Goal: Task Accomplishment & Management: Manage account settings

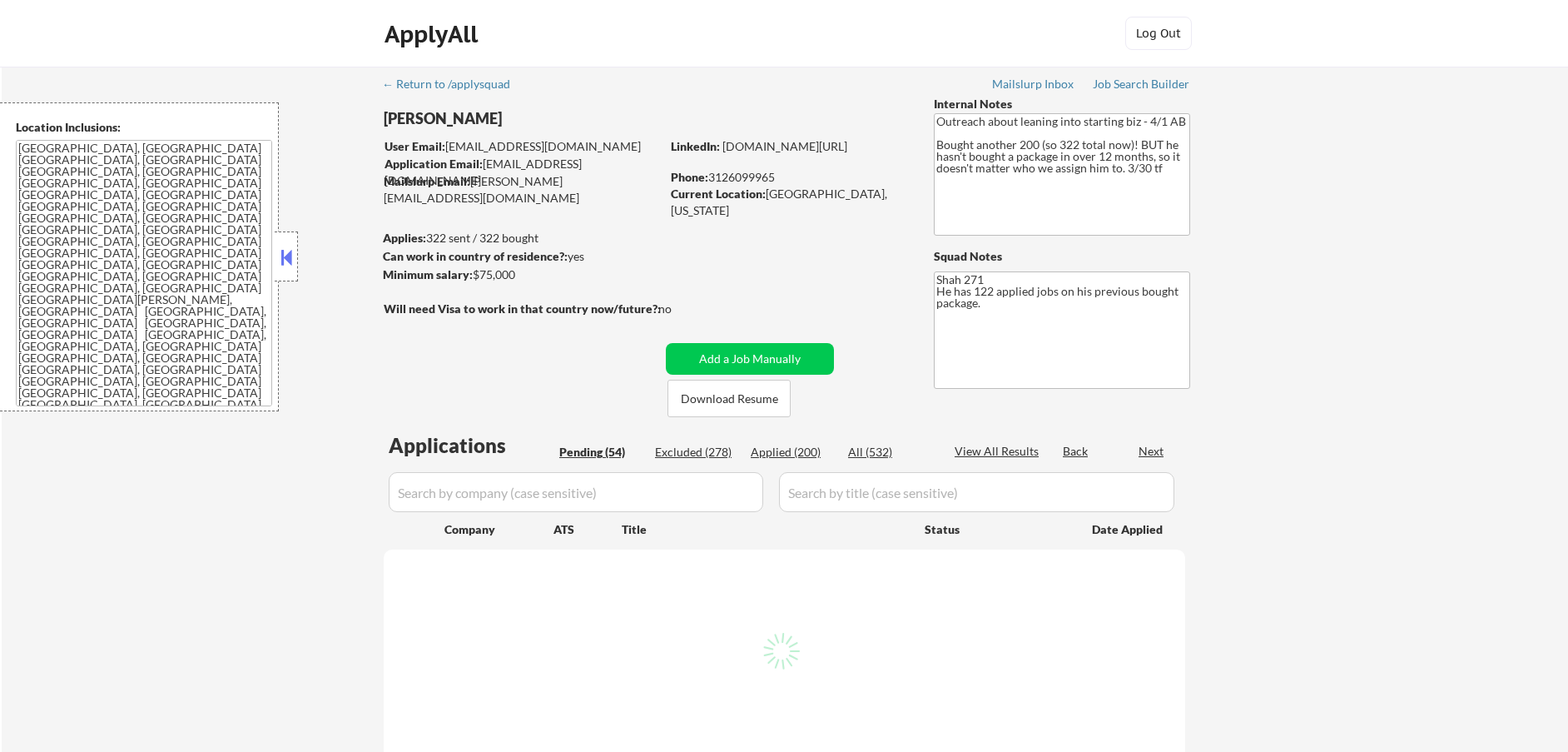
select select ""pending""
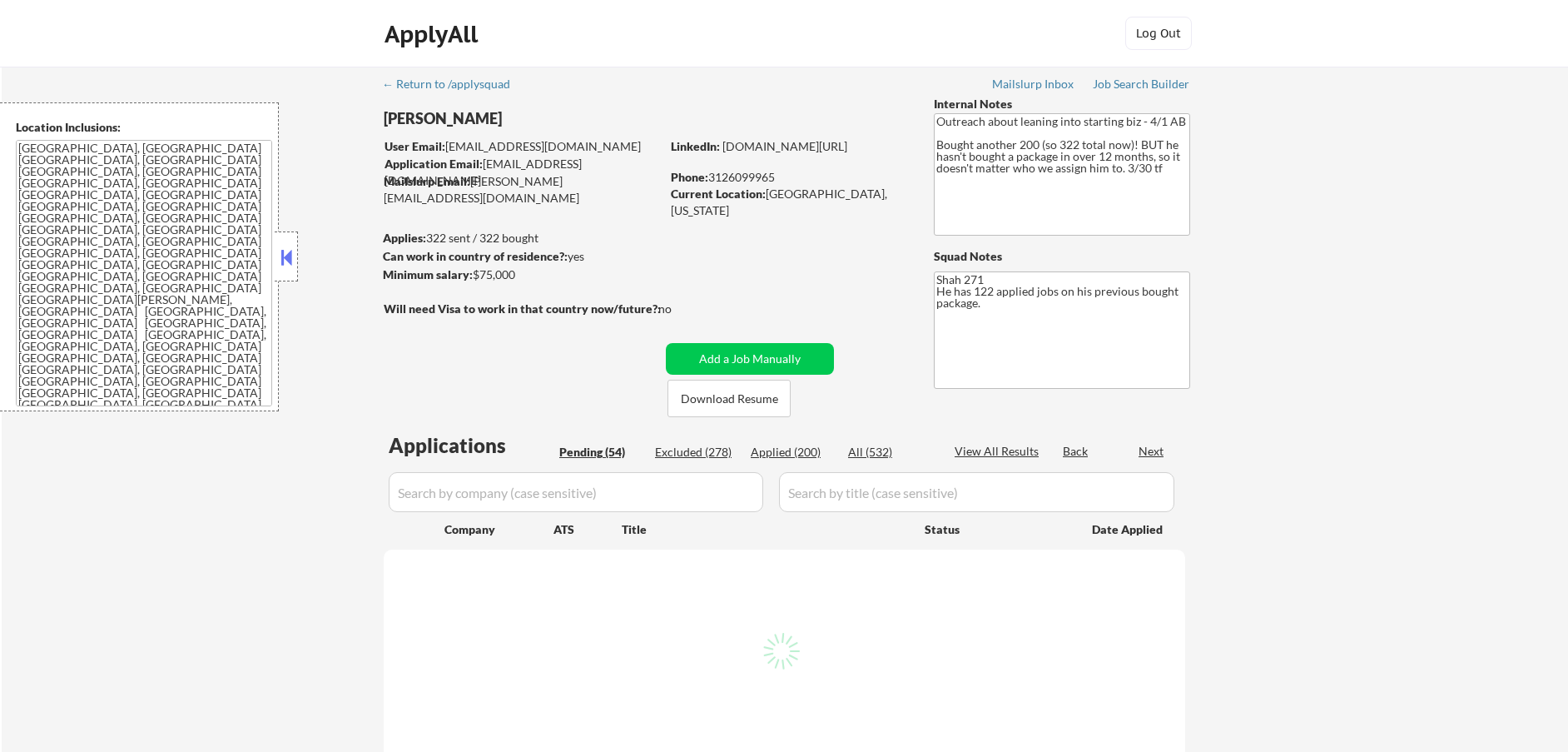
select select ""pending""
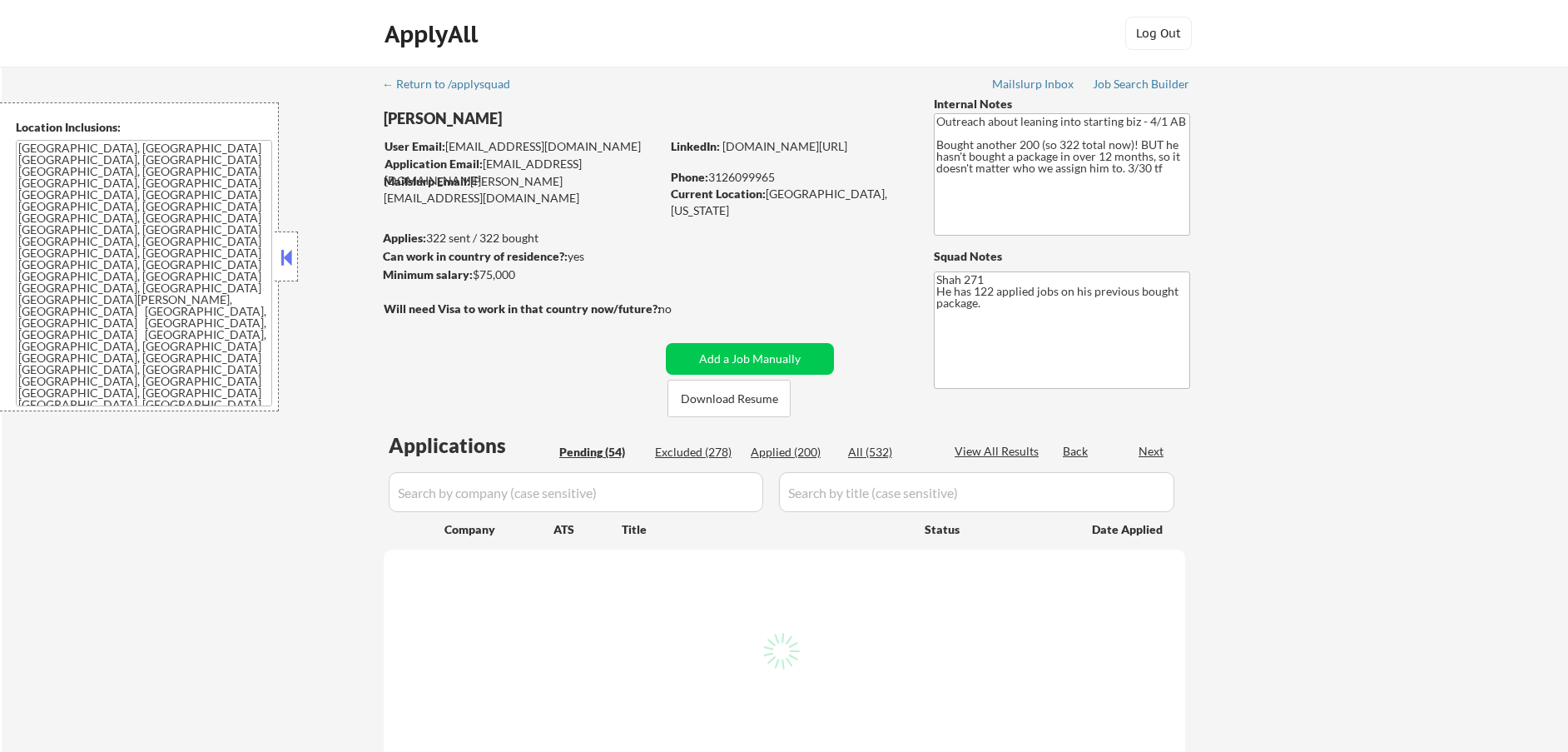
select select ""pending""
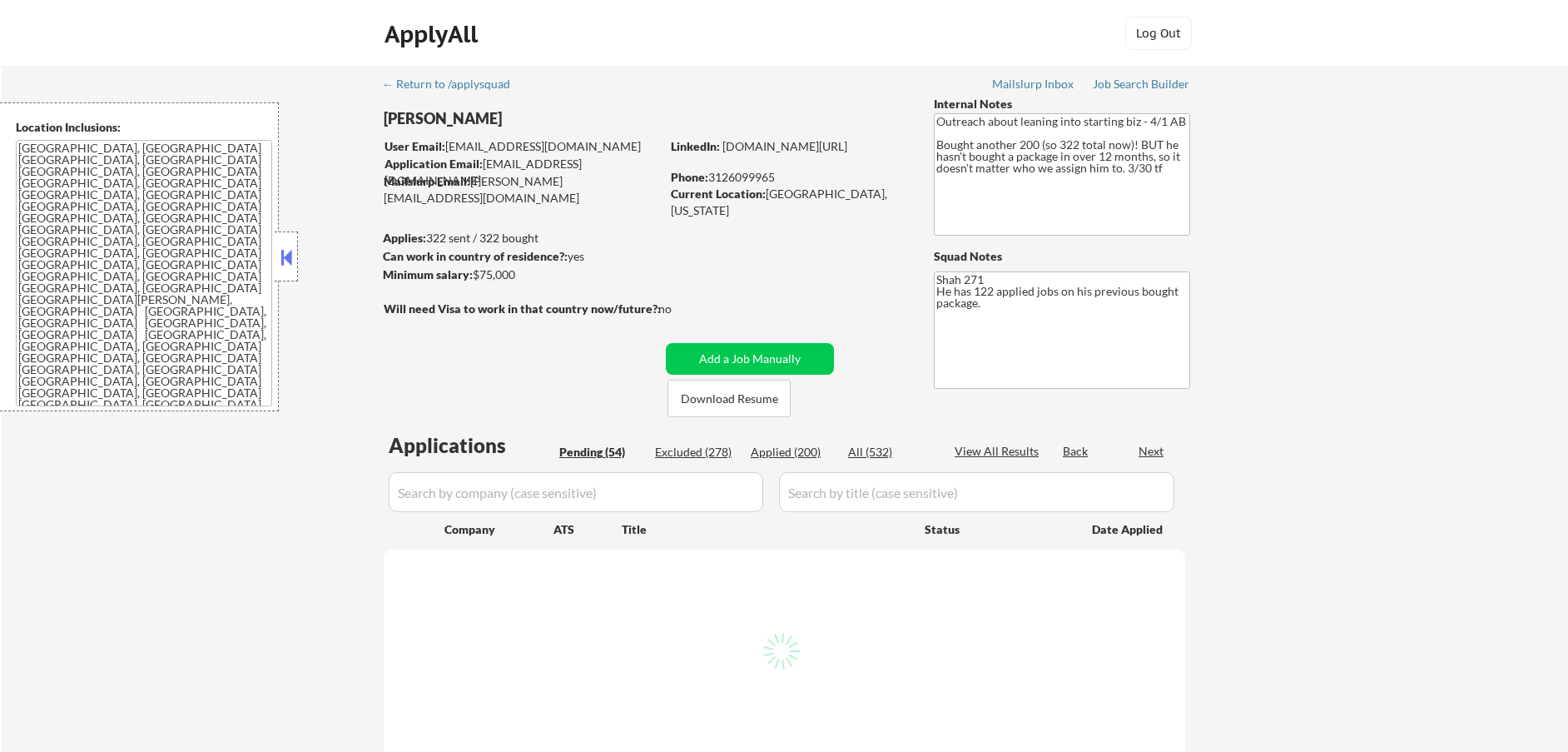
select select ""pending""
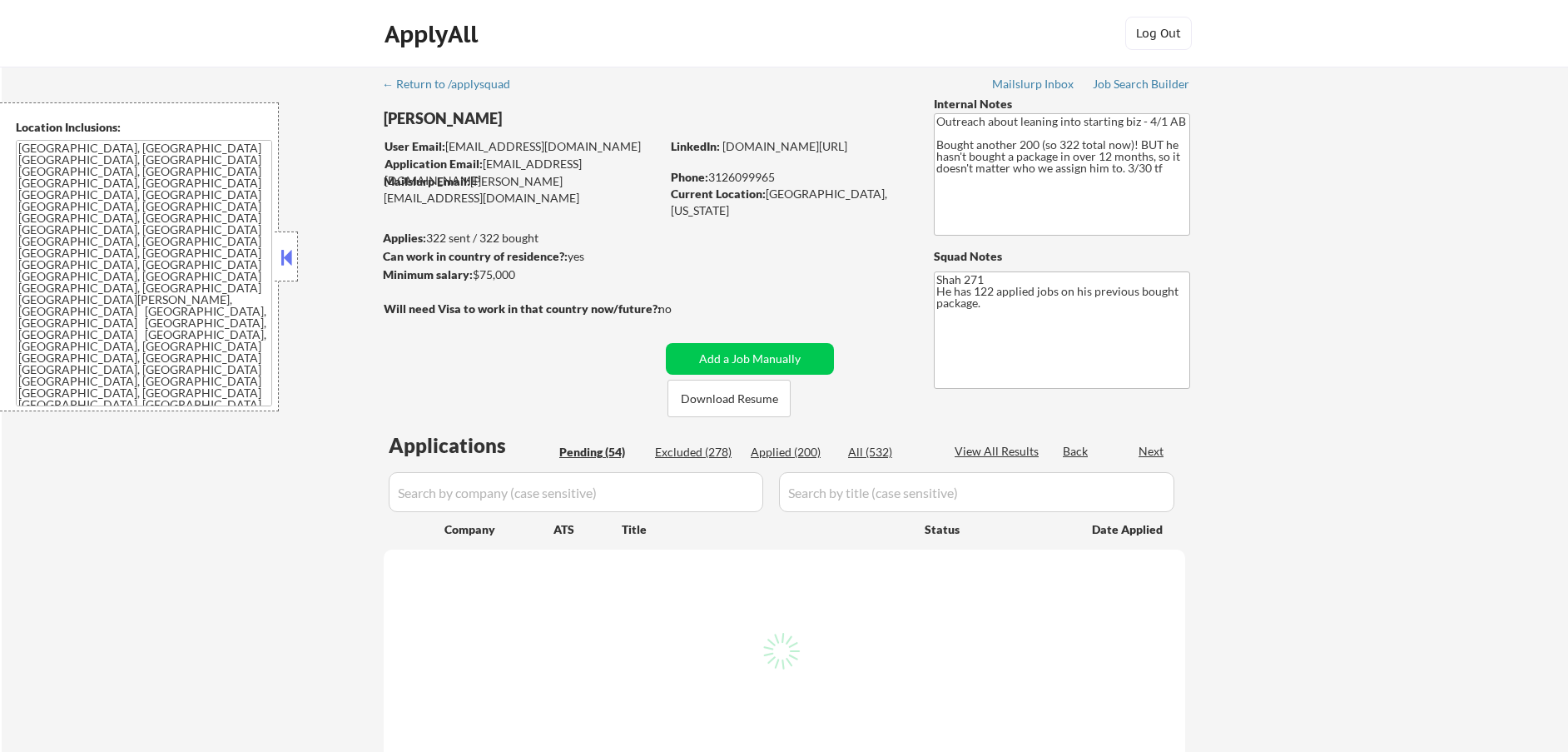
select select ""pending""
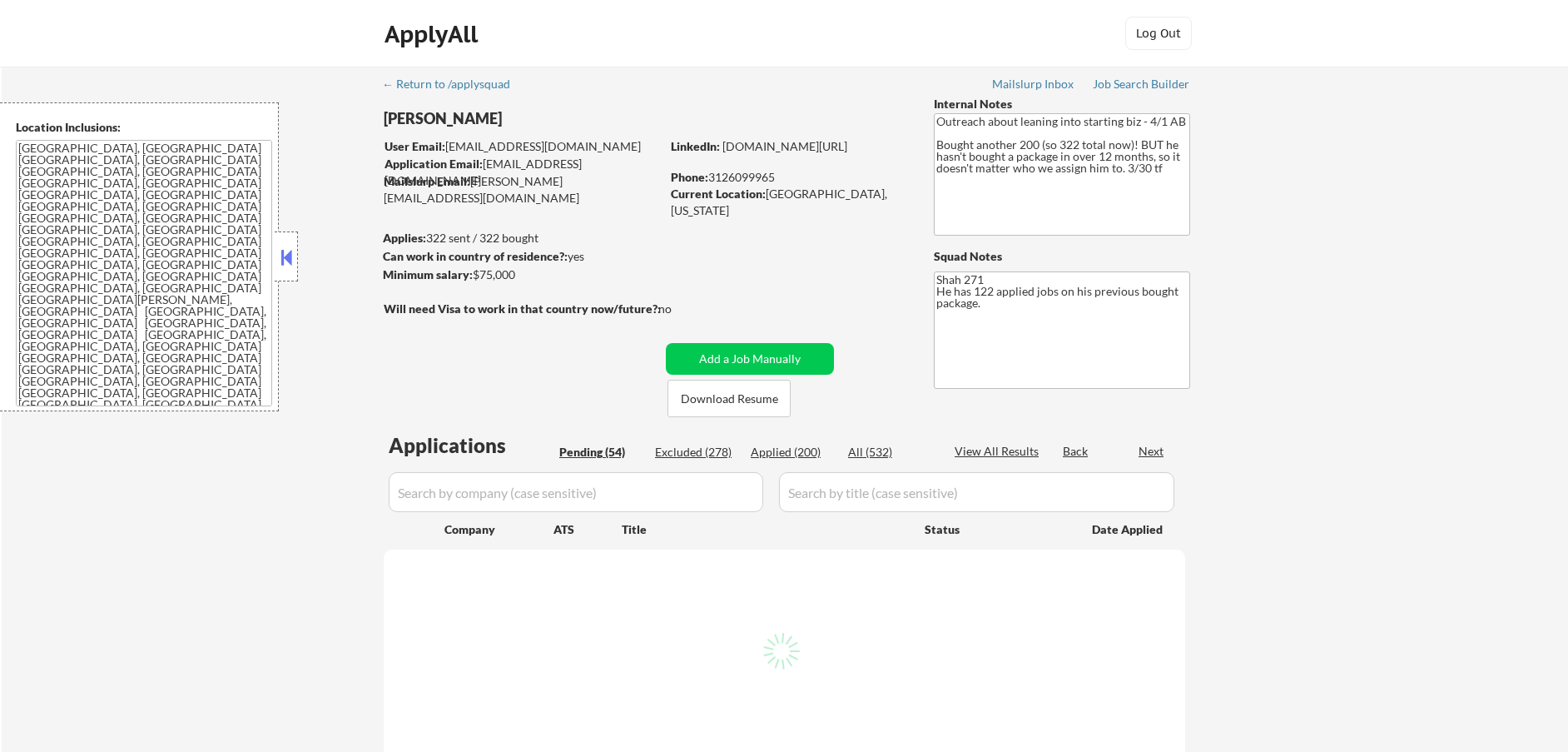
select select ""pending""
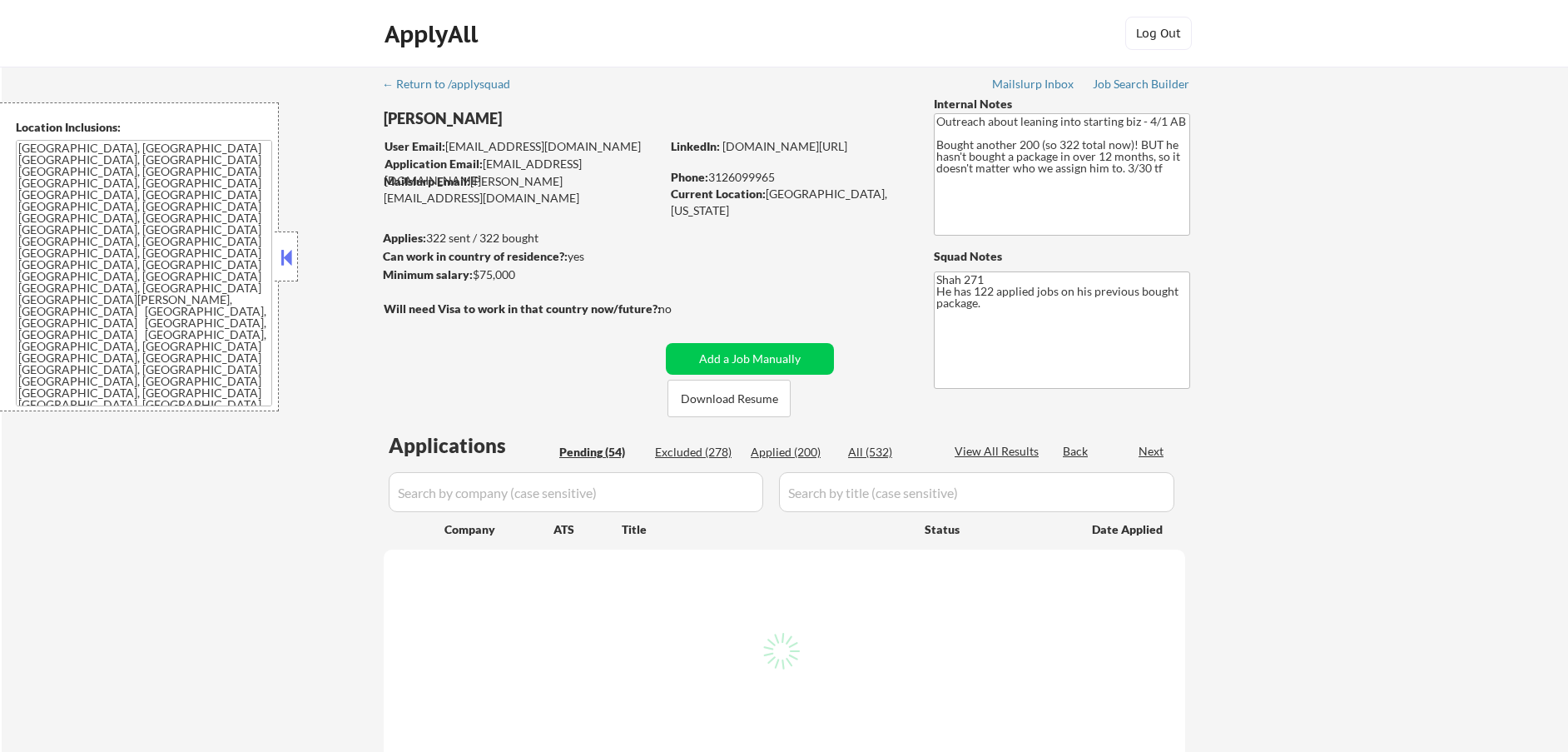
select select ""pending""
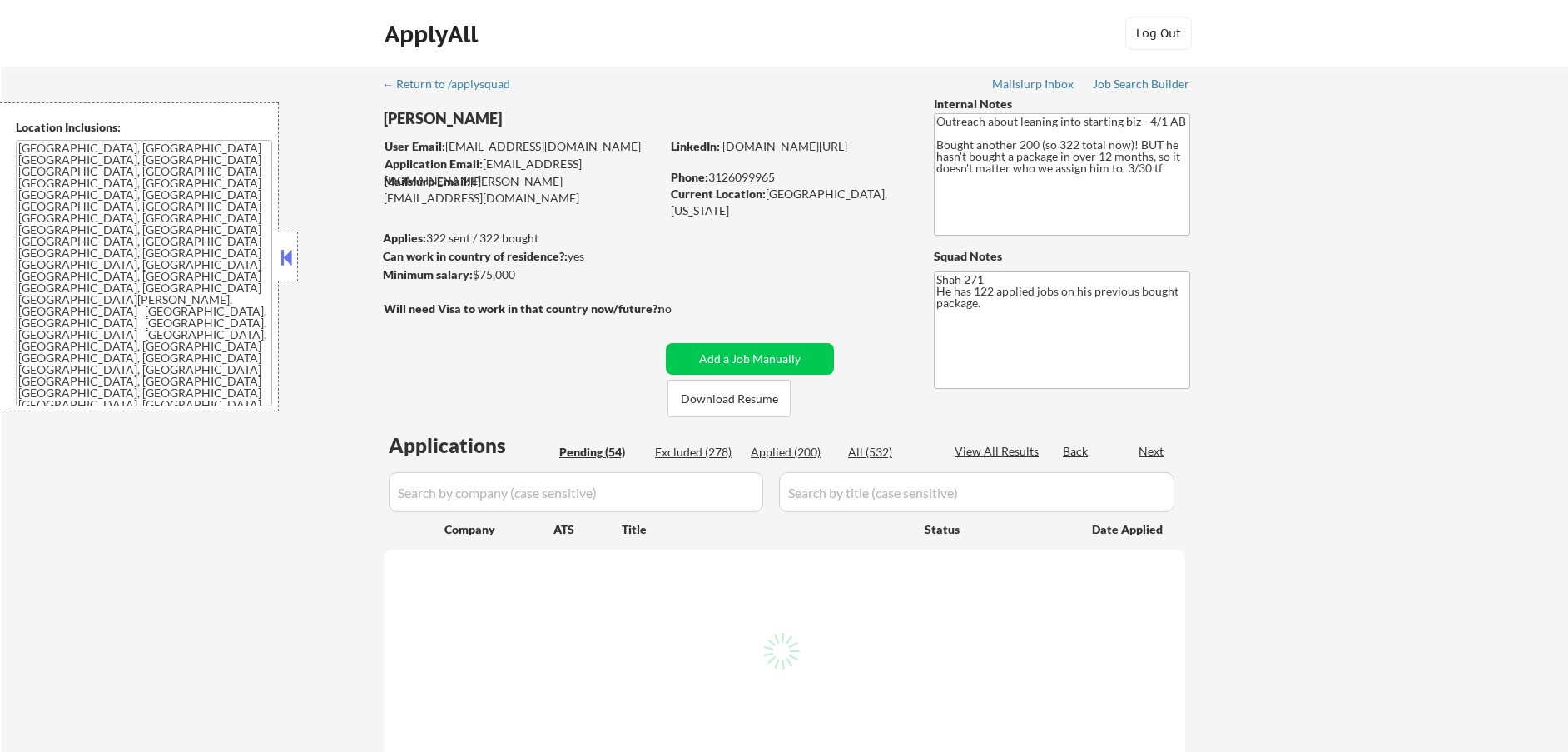
select select ""pending""
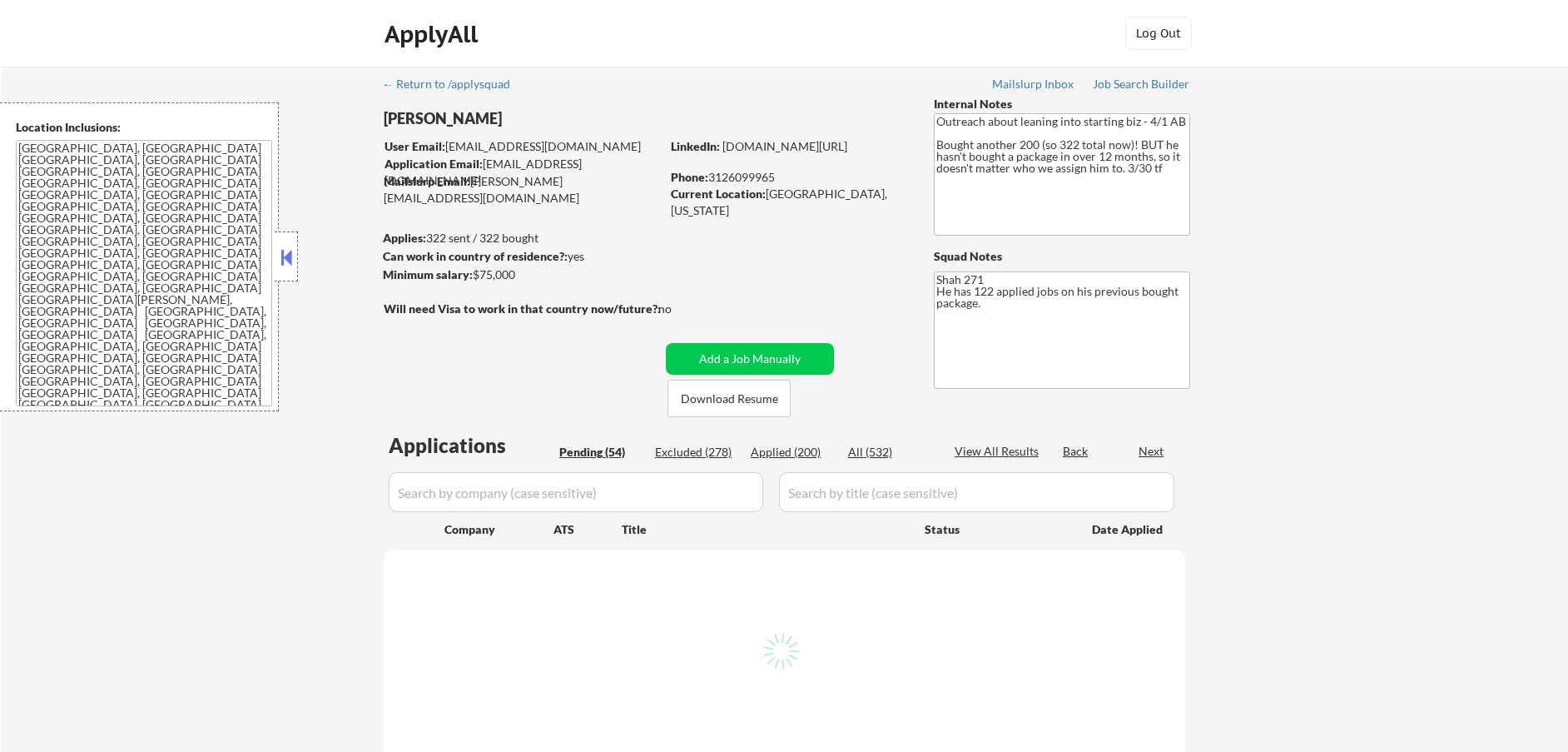
select select ""pending""
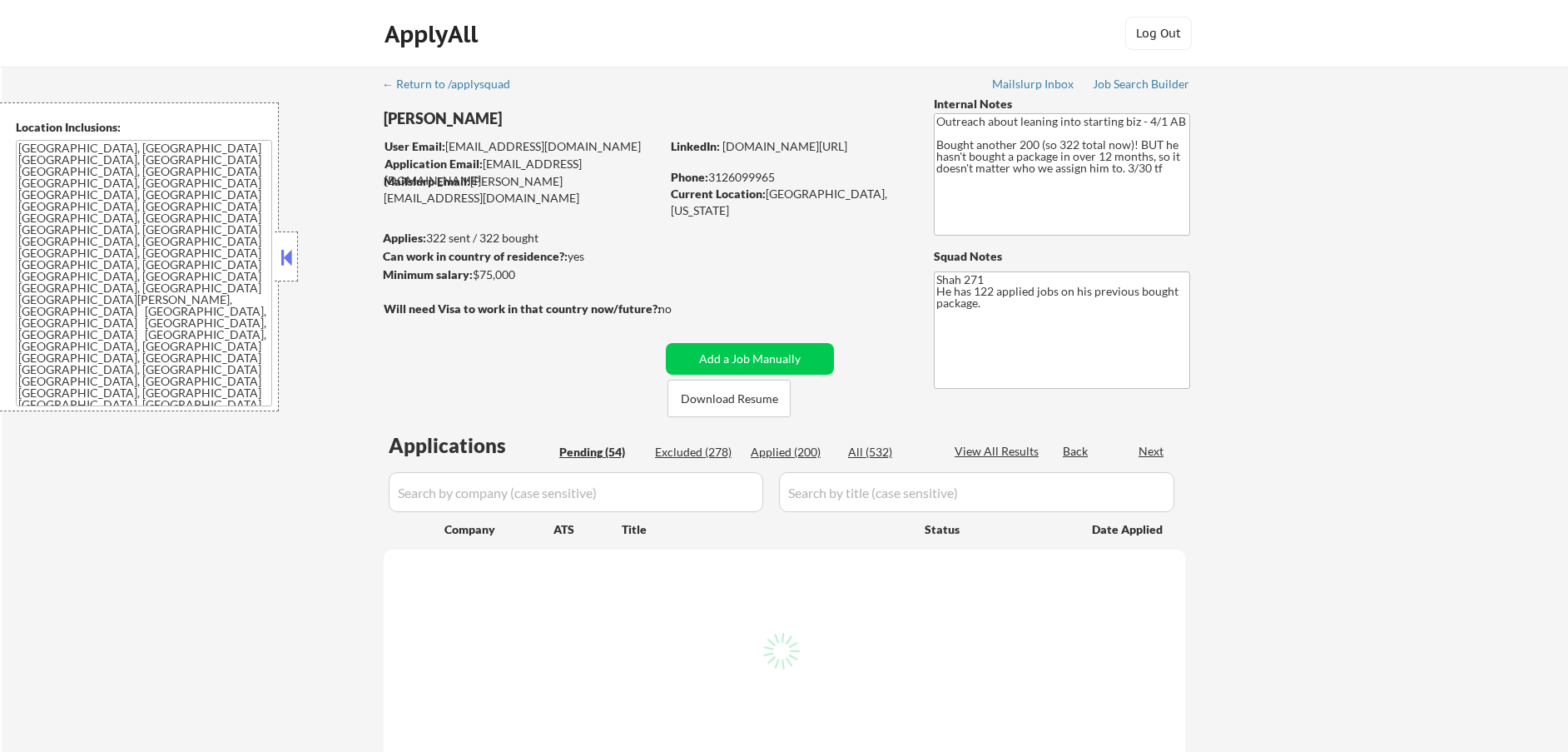
select select ""pending""
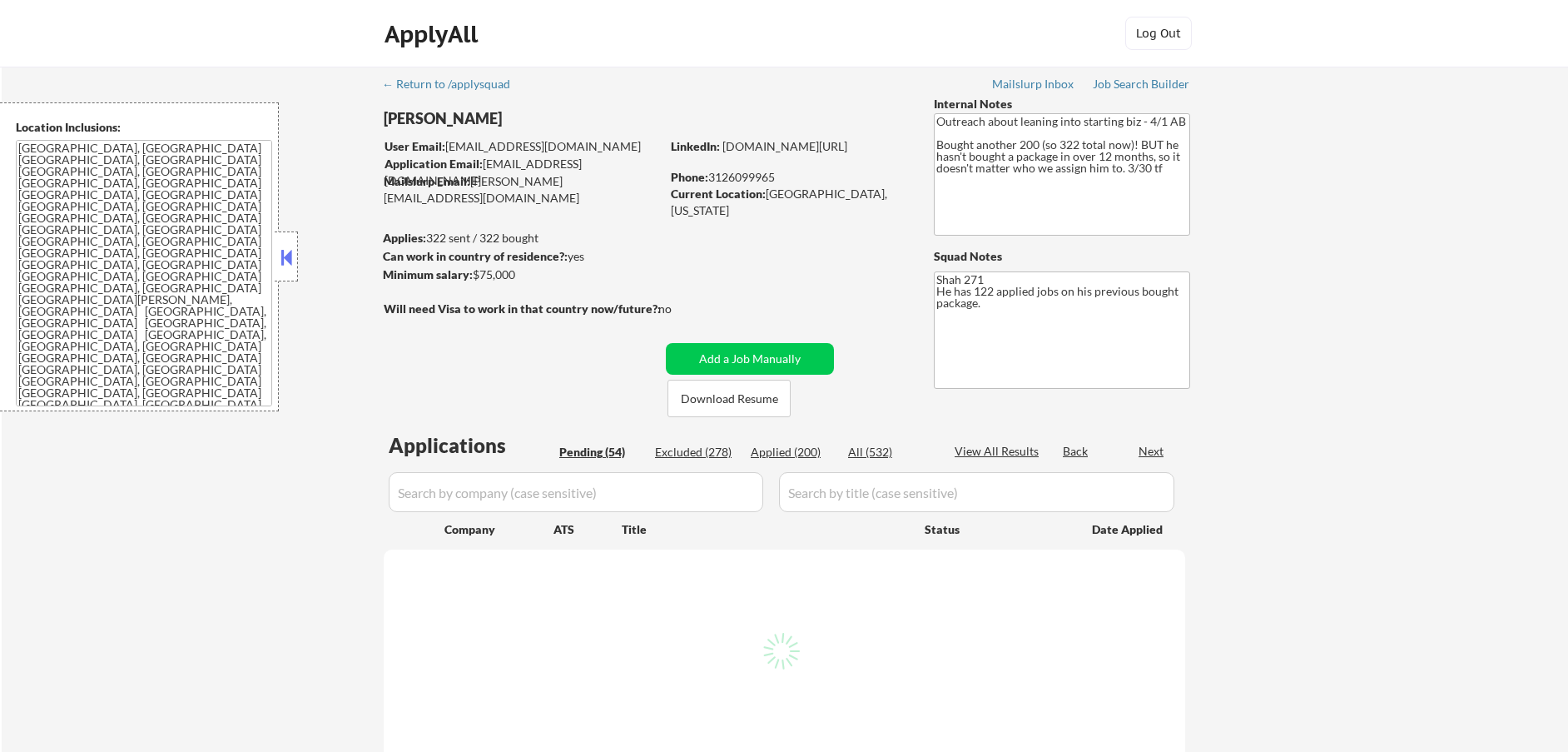
select select ""pending""
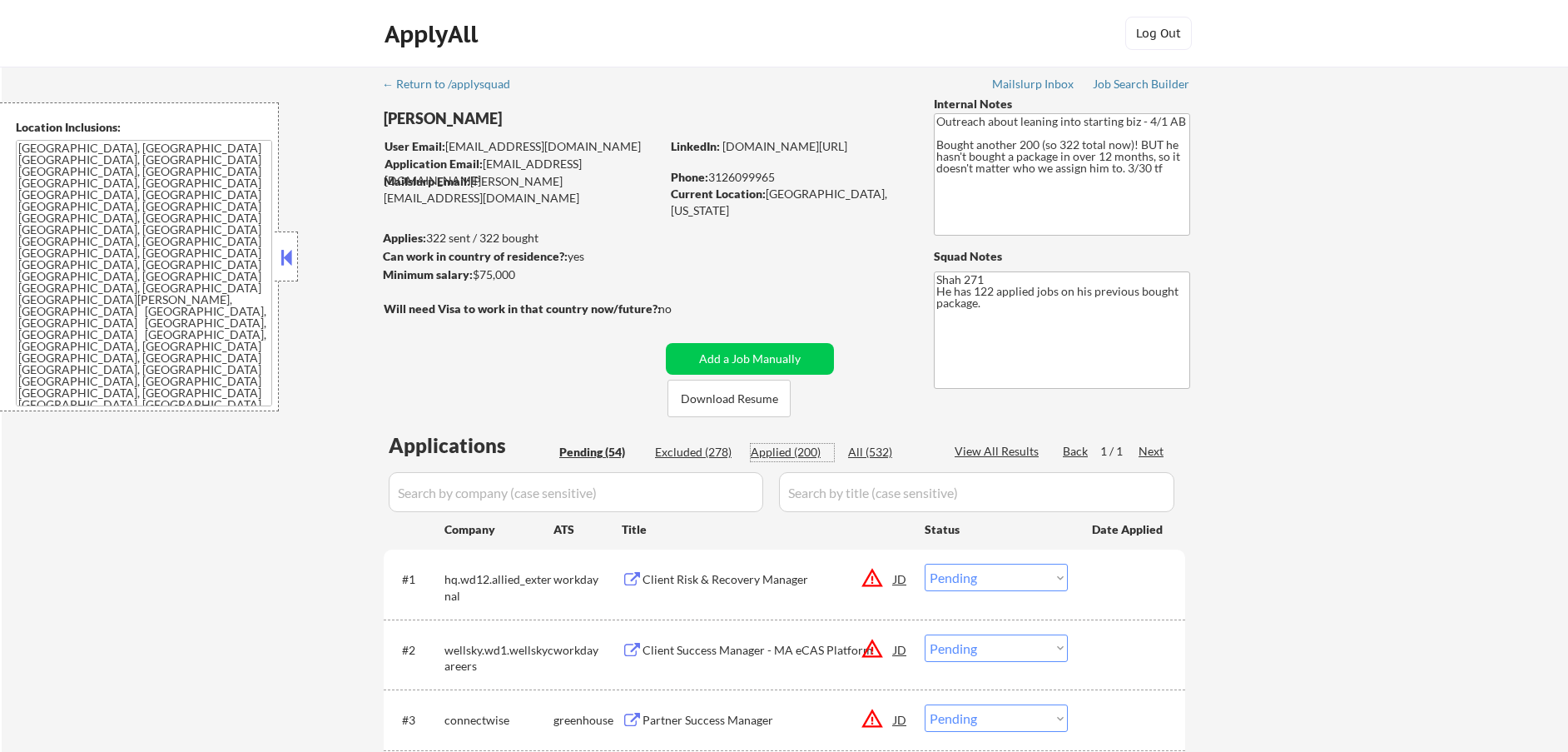
click at [809, 454] on div "Applied (200)" at bounding box center [793, 452] width 83 height 16
select select ""applied""
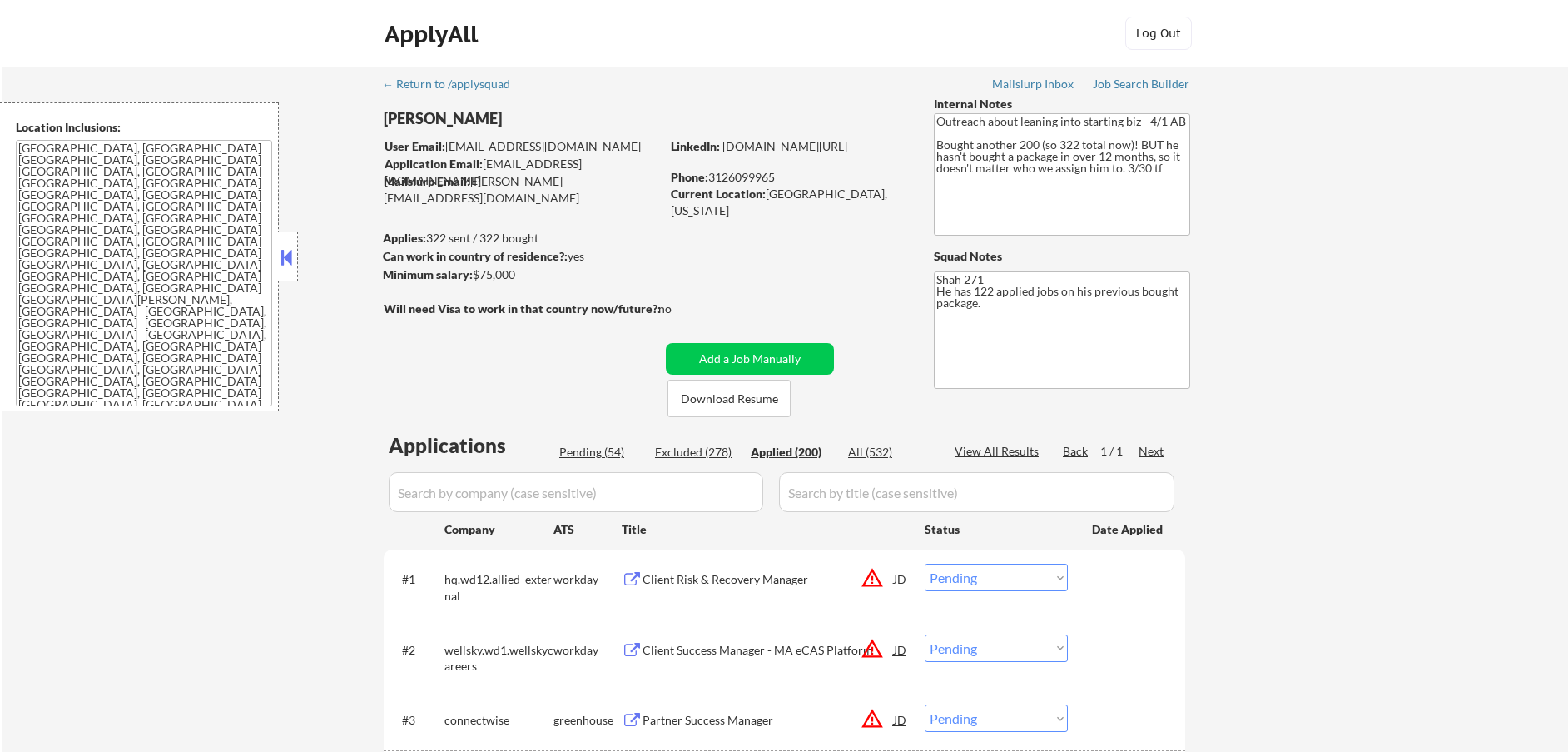
select select ""applied""
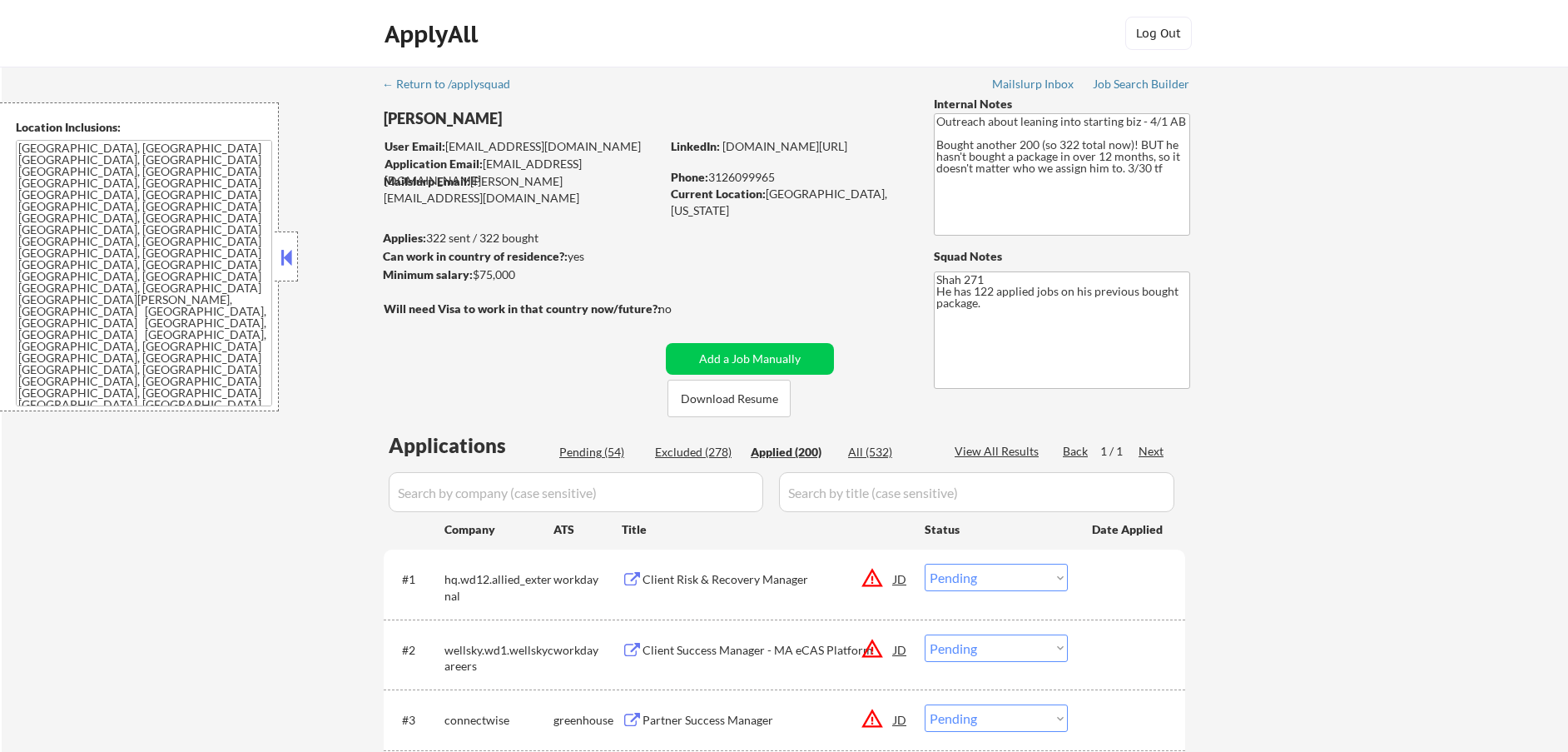
select select ""applied""
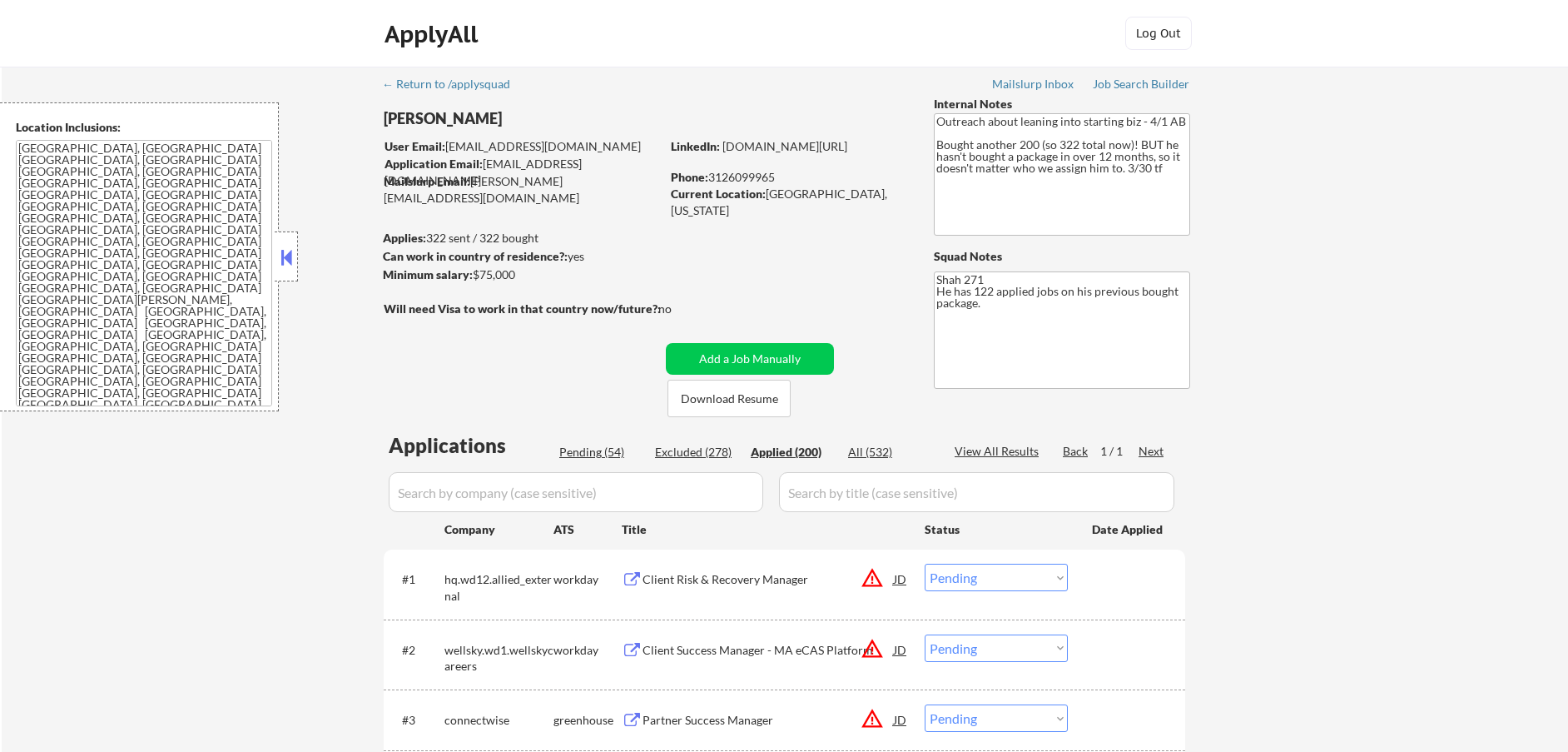
select select ""applied""
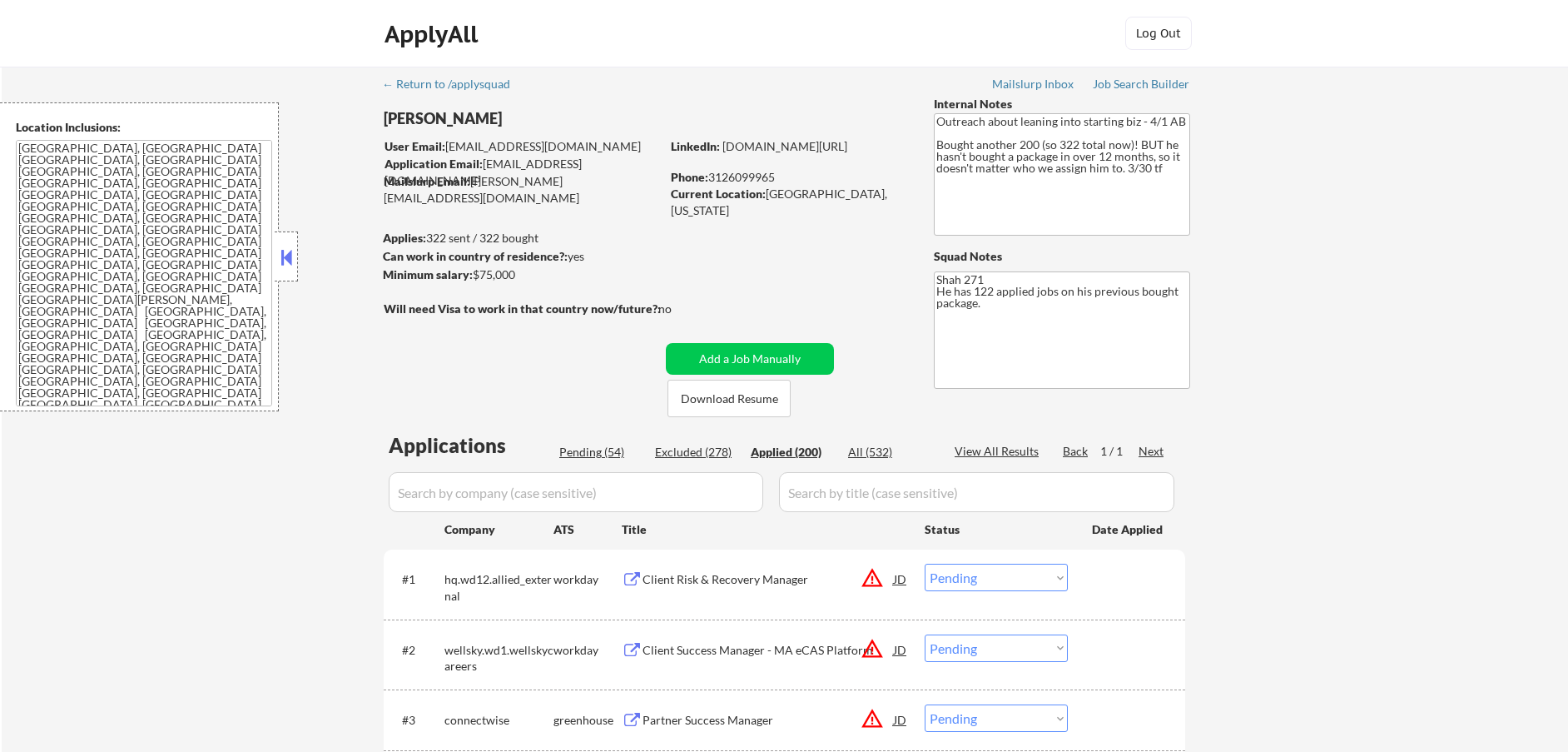
select select ""applied""
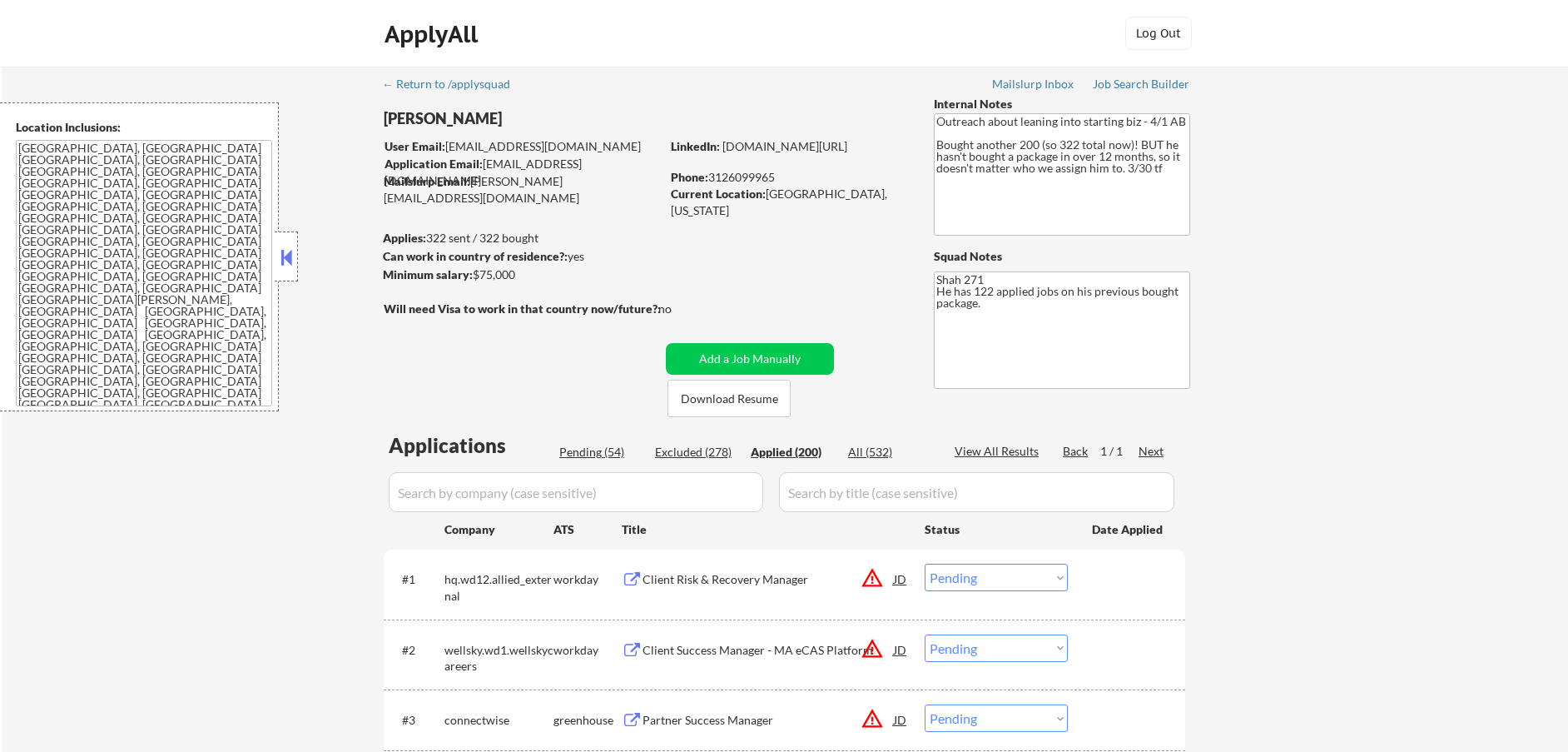
select select ""applied""
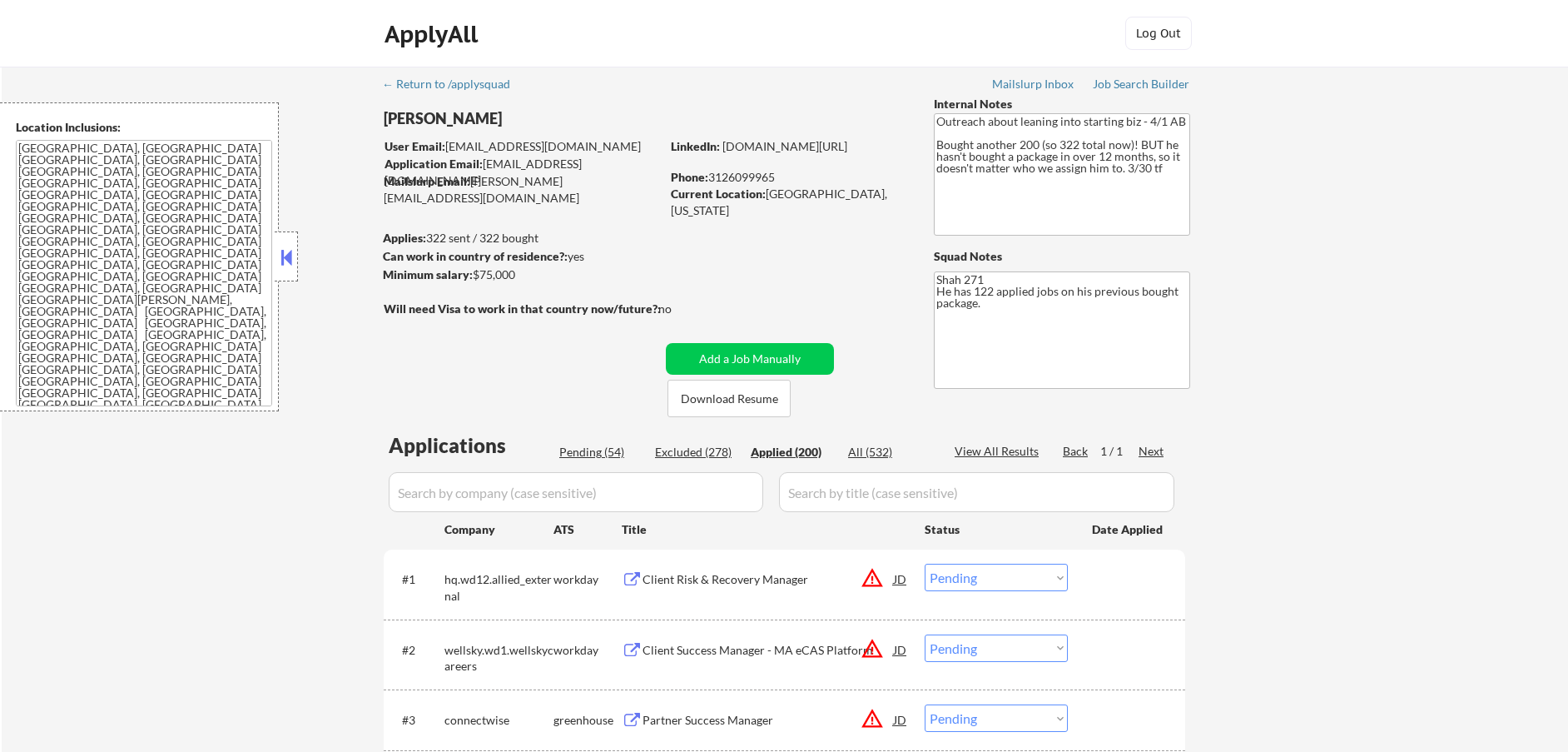
select select ""applied""
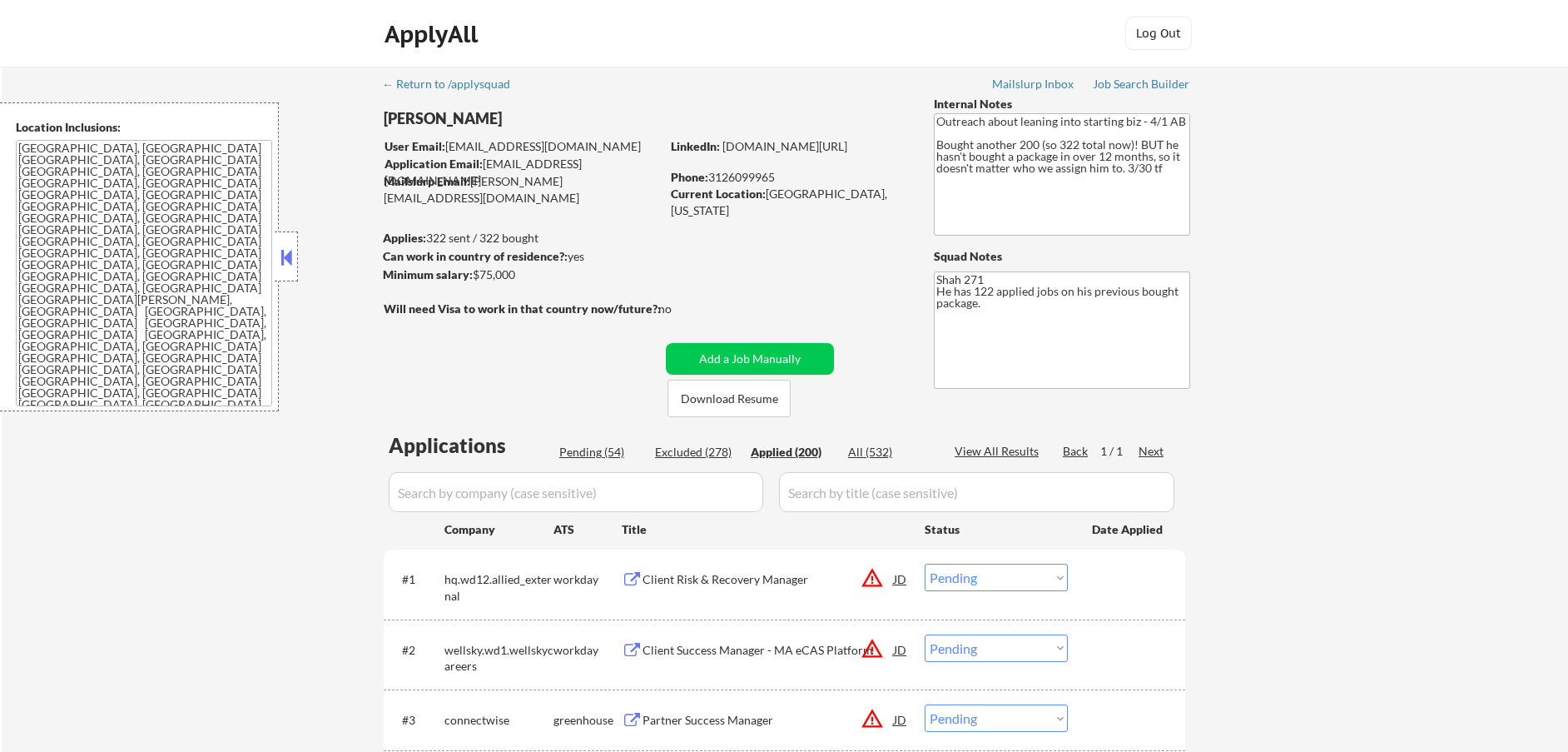
select select ""applied""
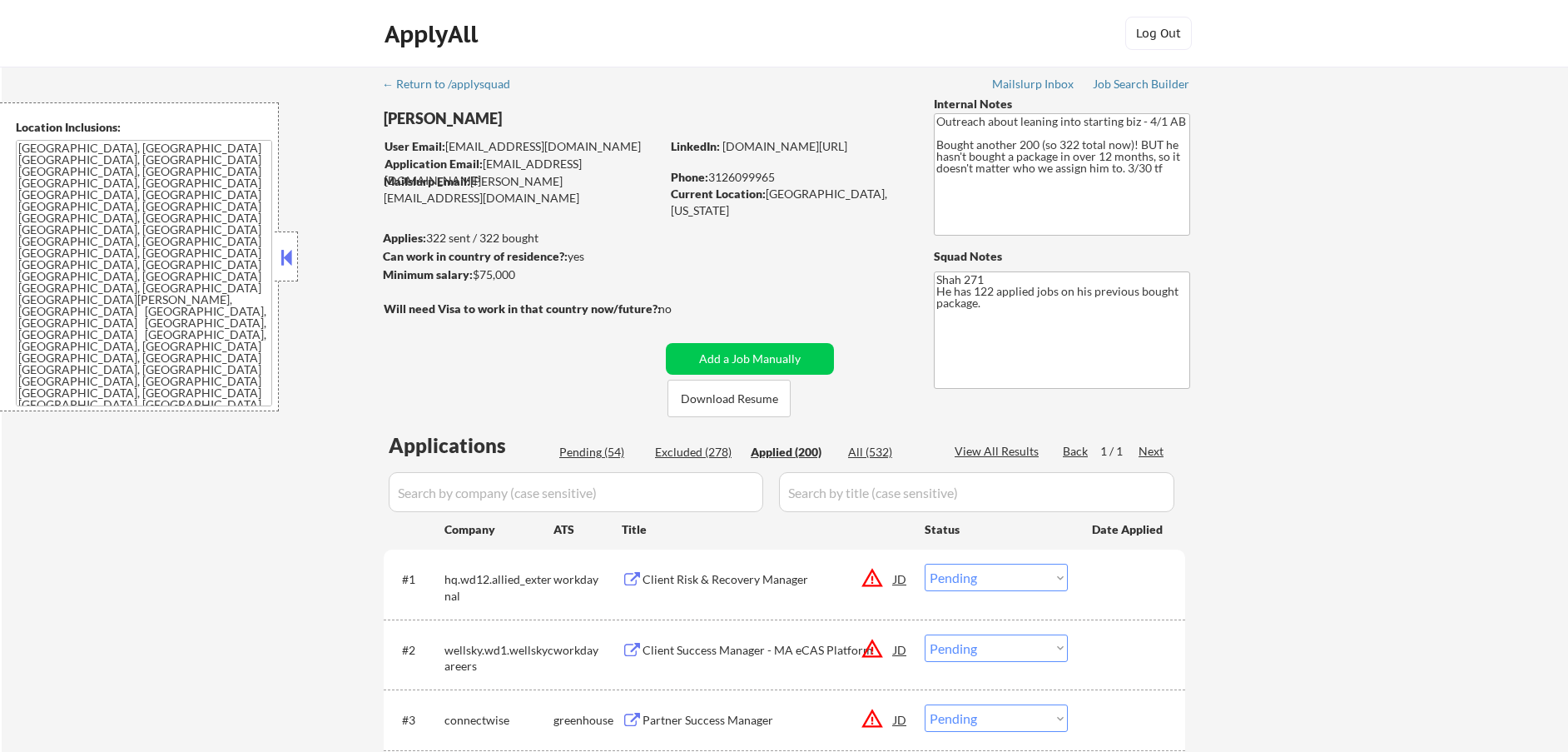
select select ""applied""
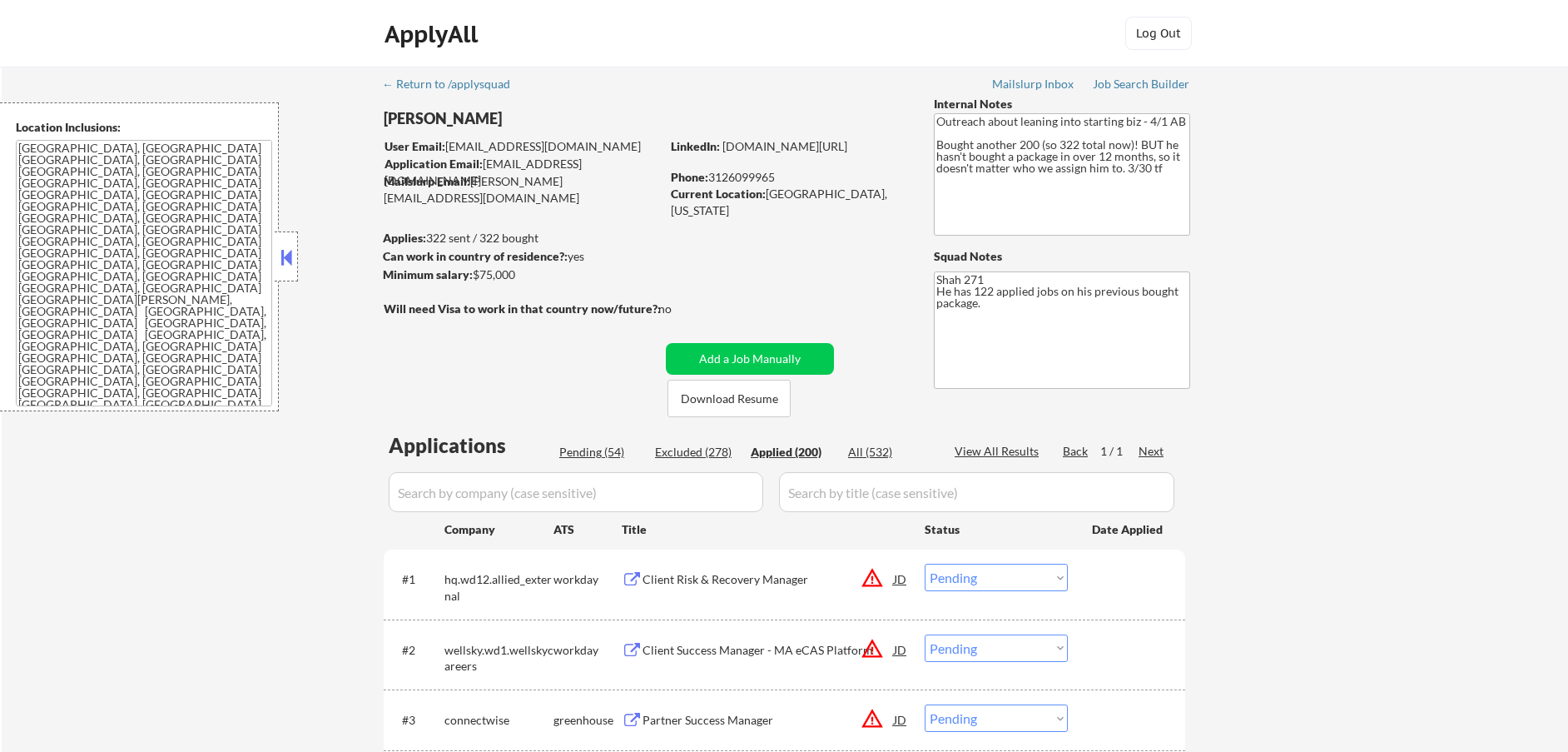
select select ""applied""
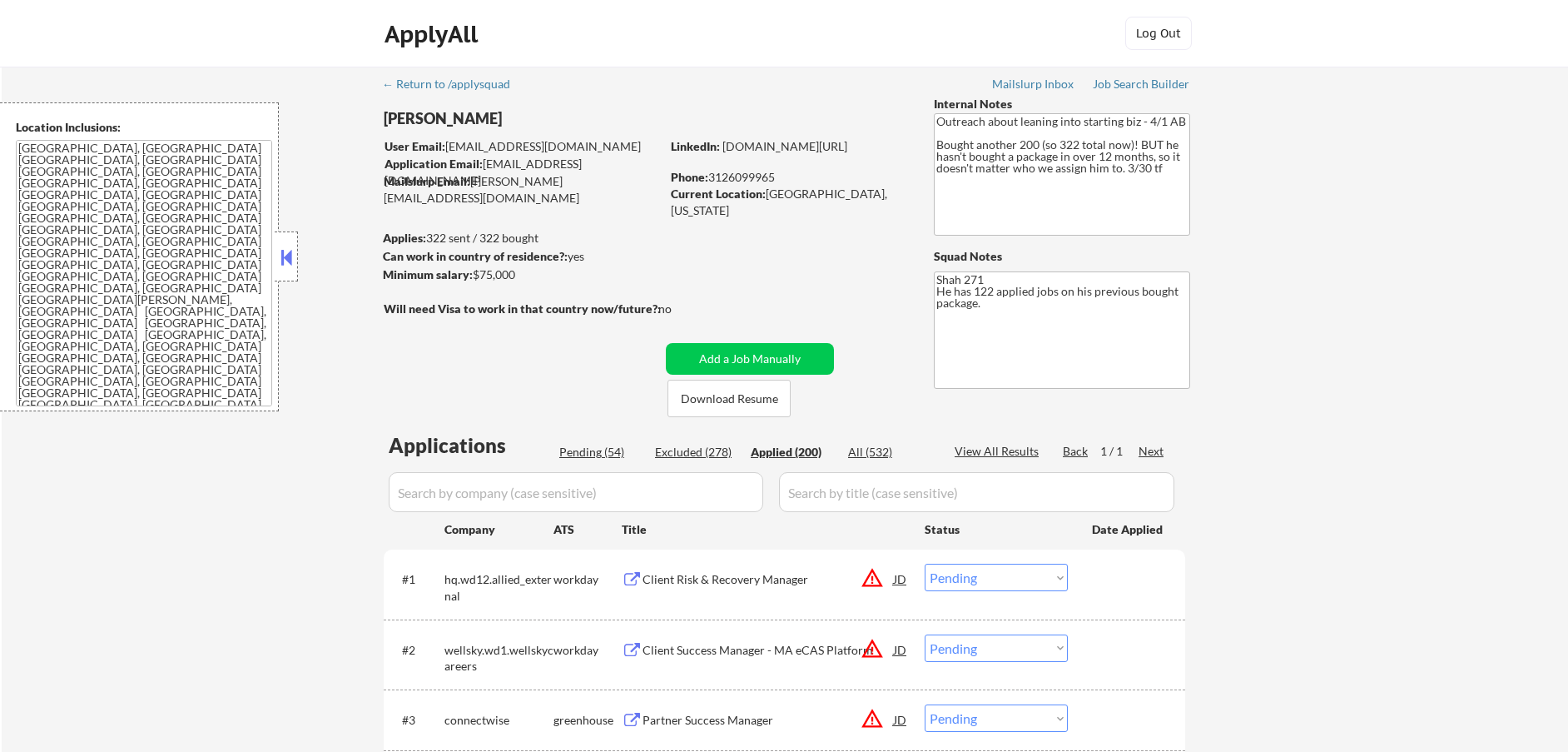
select select ""applied""
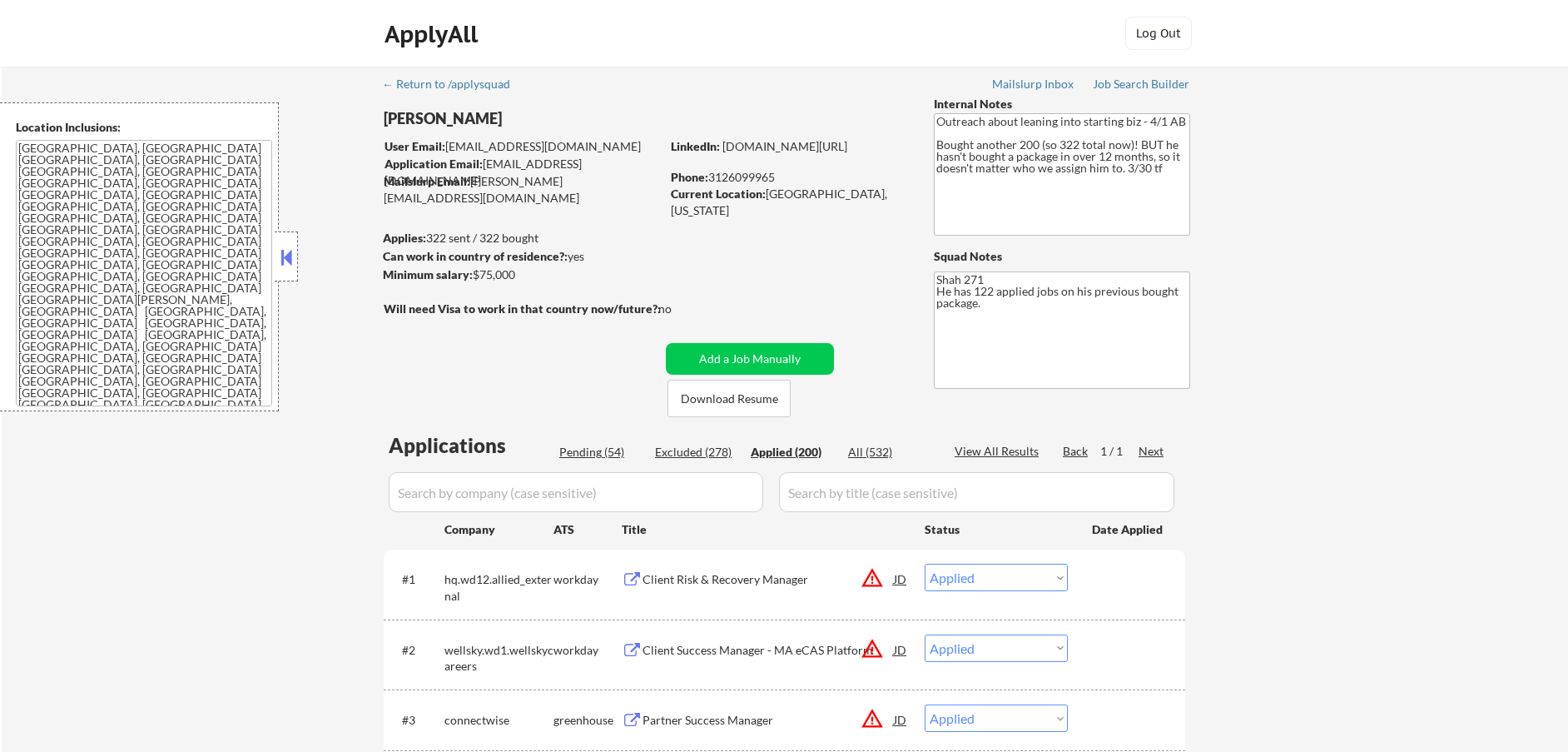
select select ""applied""
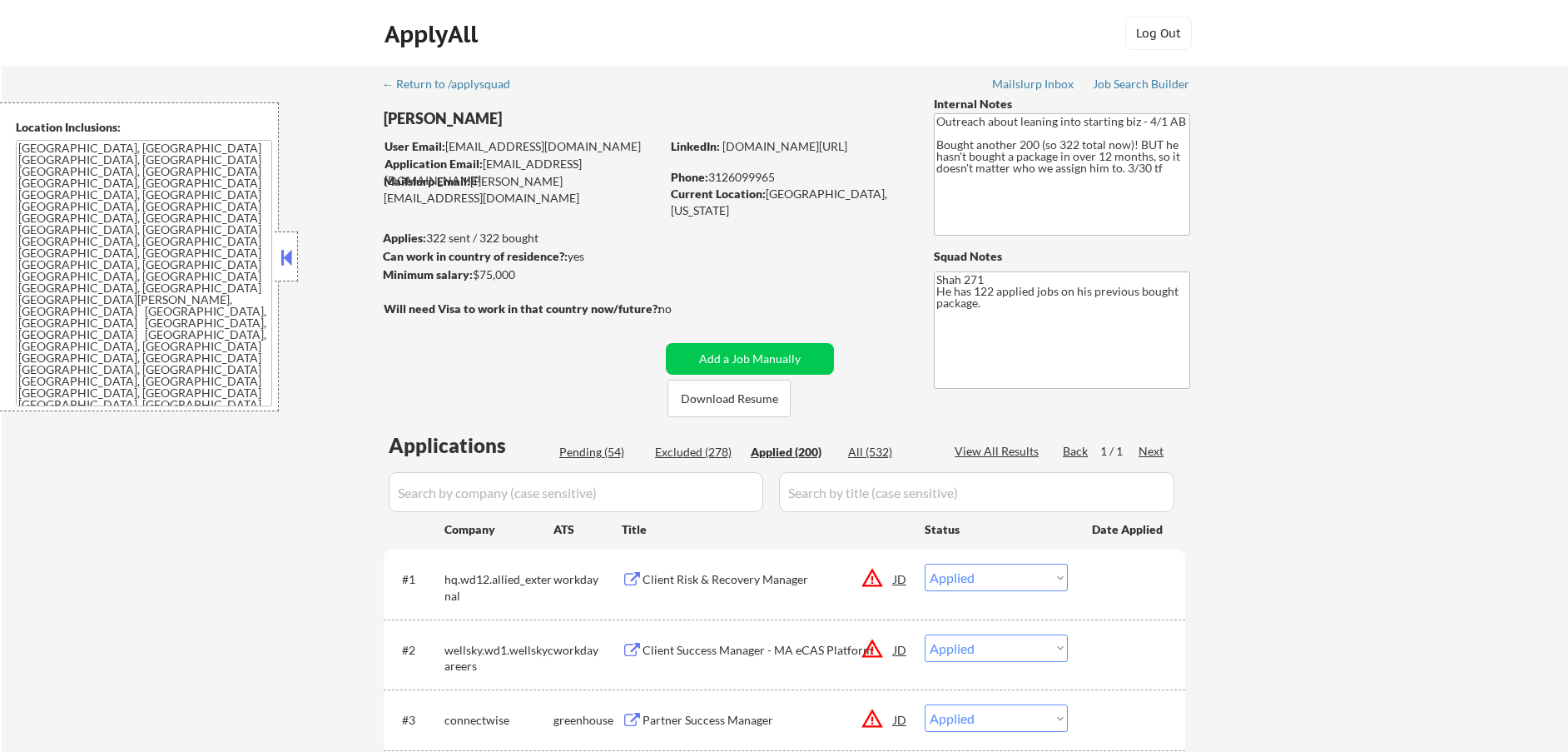
select select ""applied""
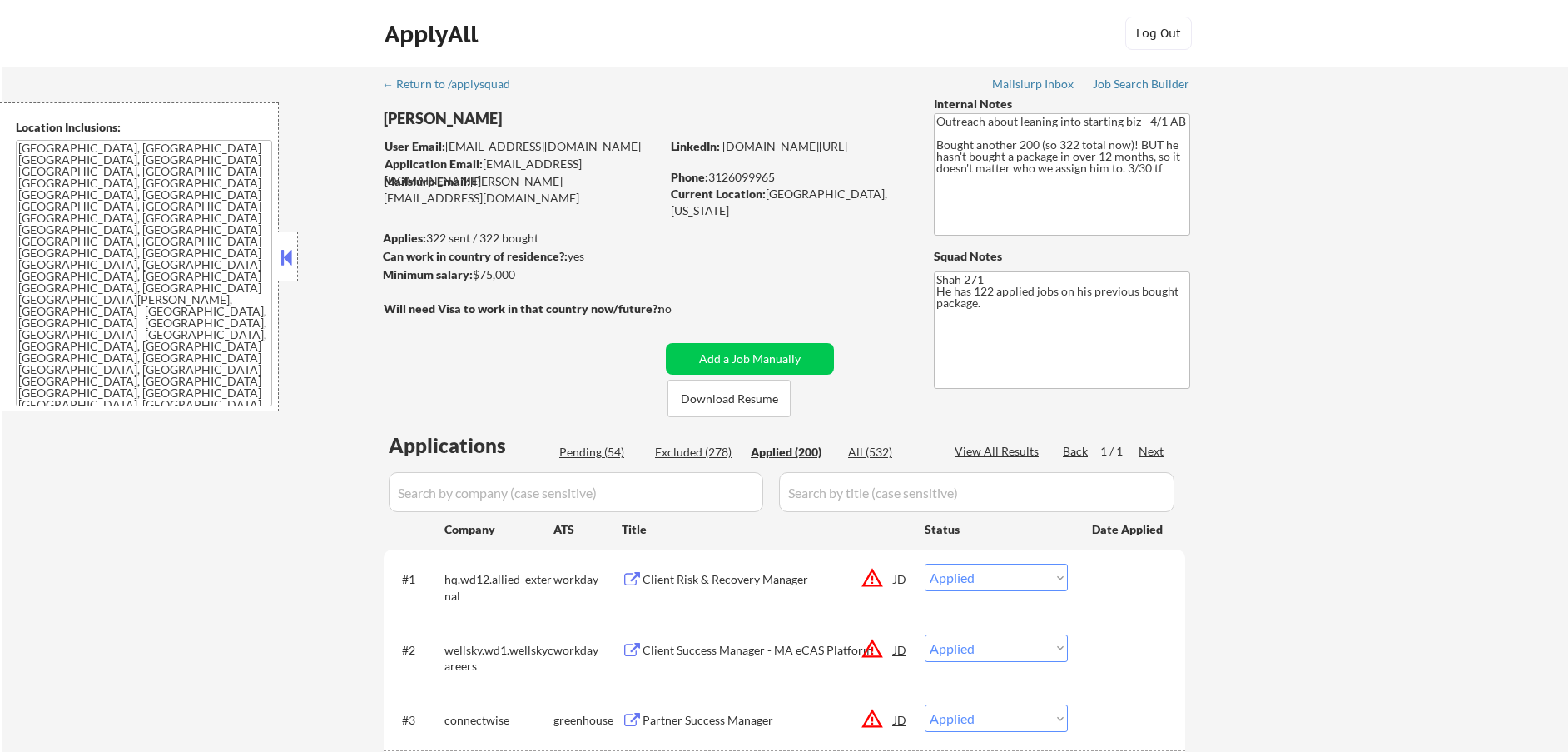
select select ""applied""
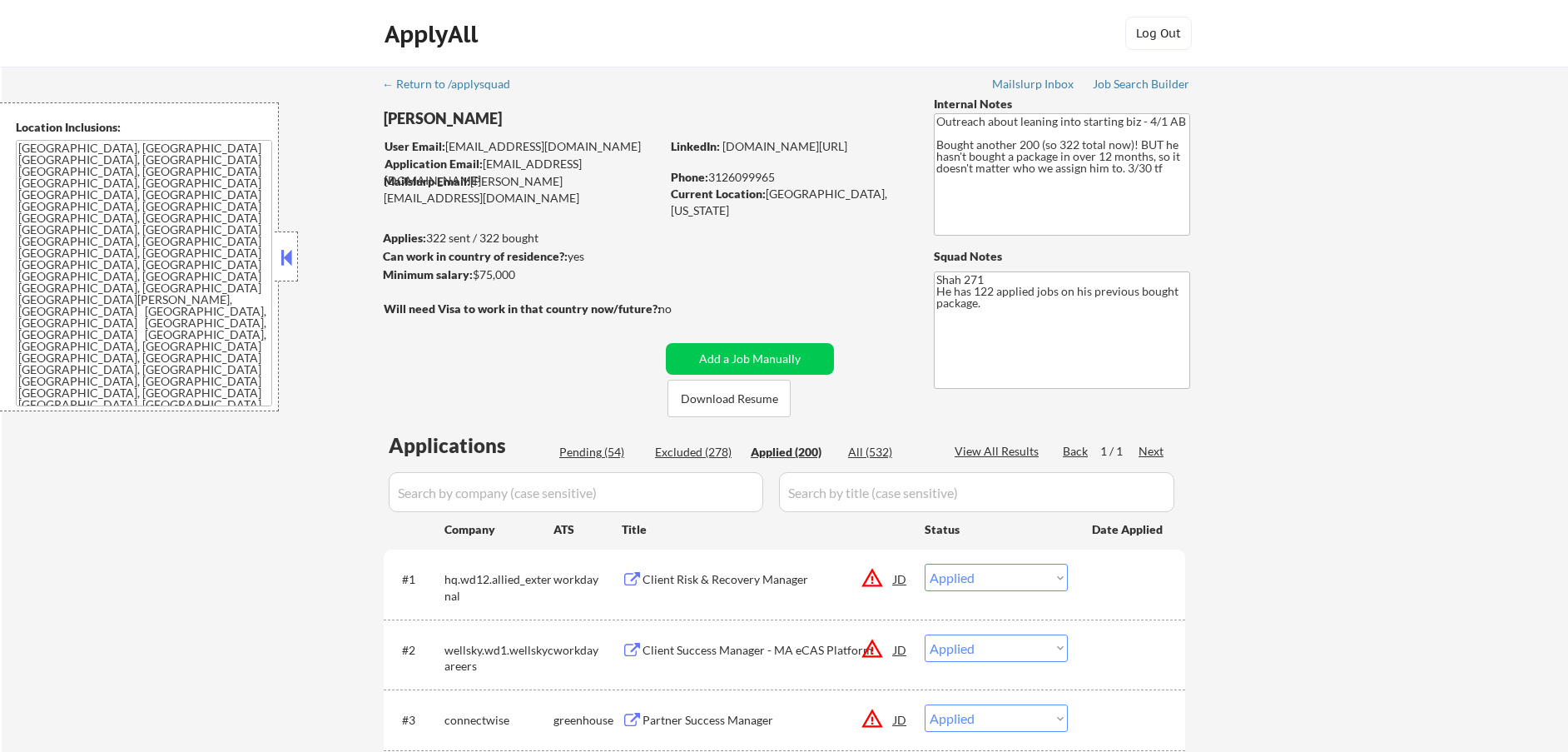
select select ""applied""
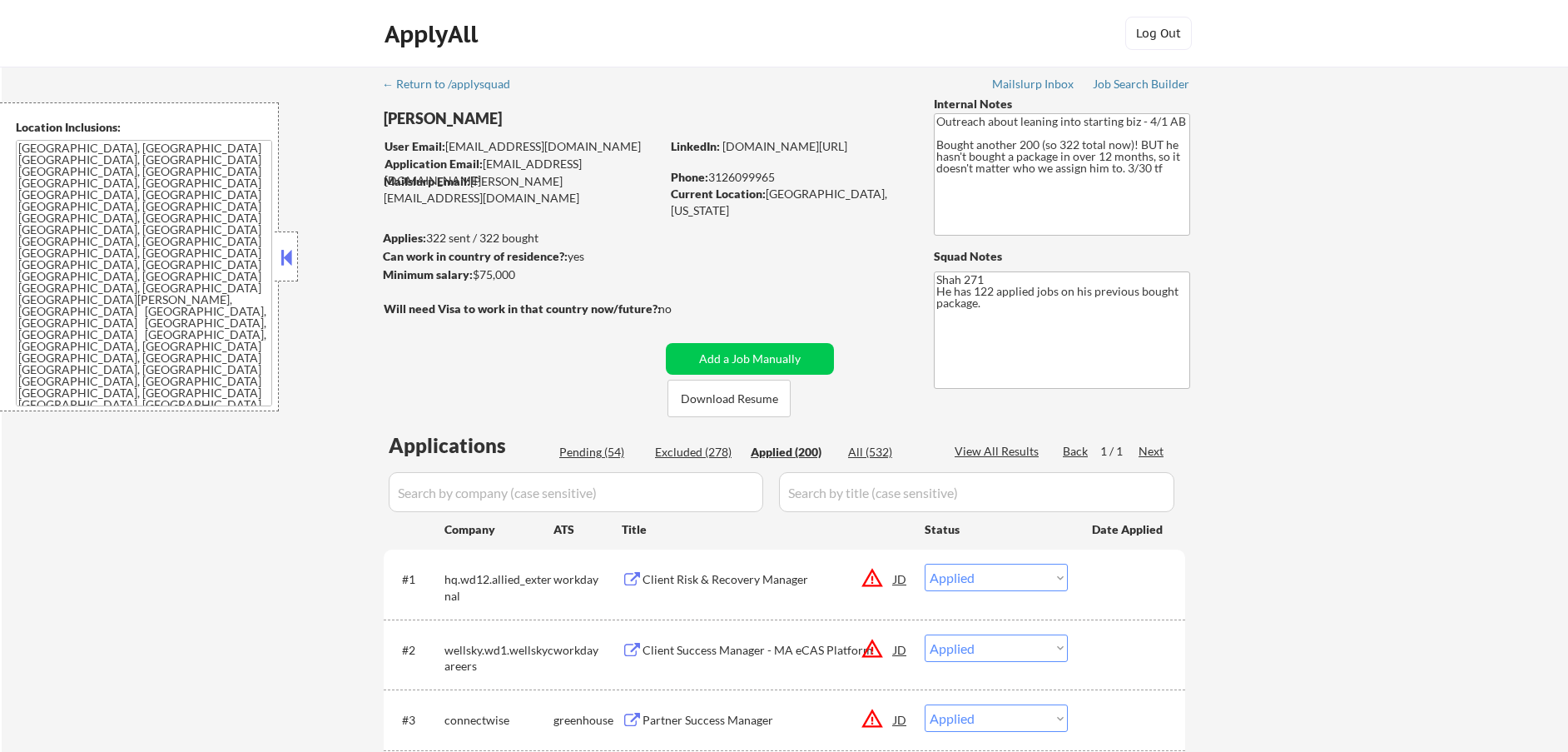
select select ""applied""
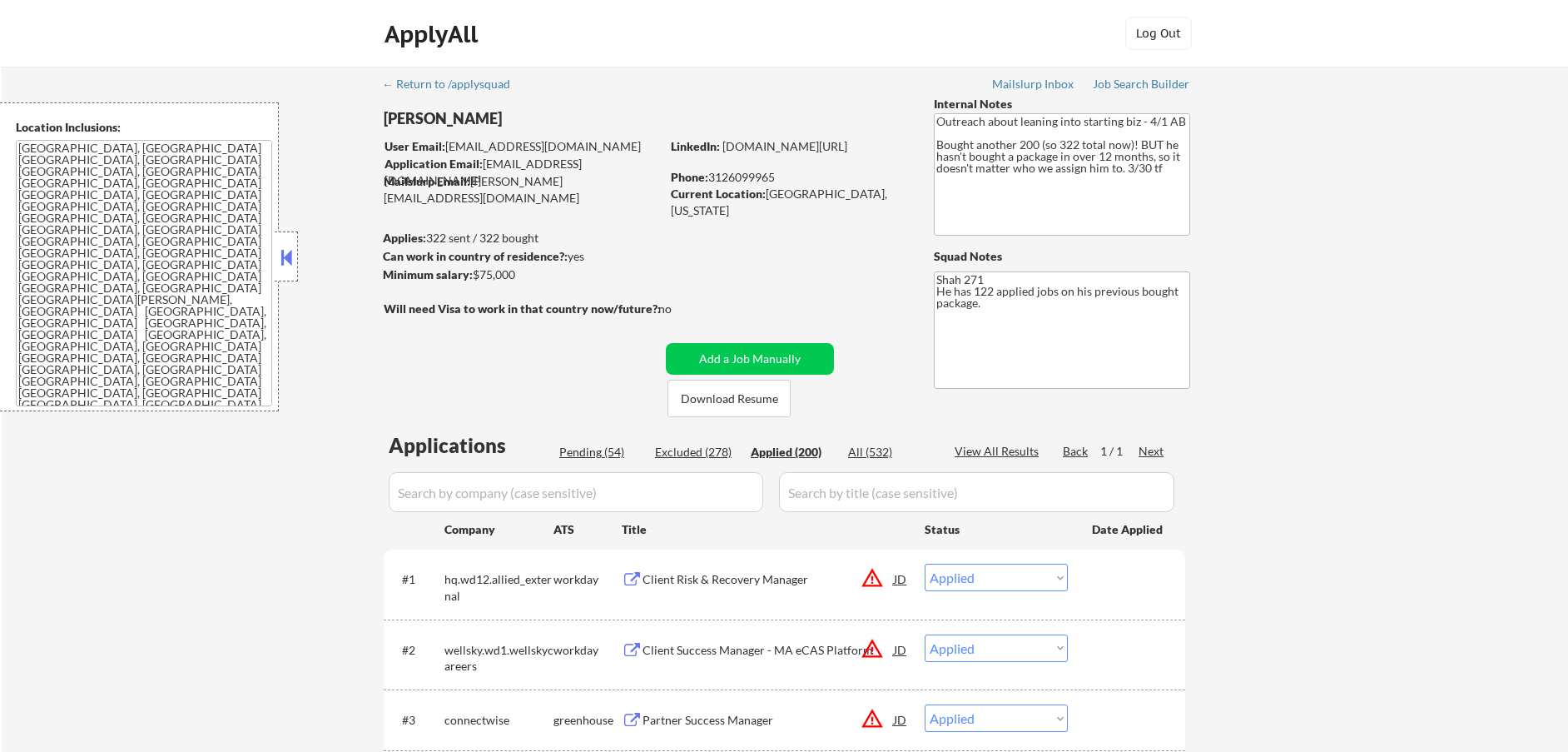
select select ""applied""
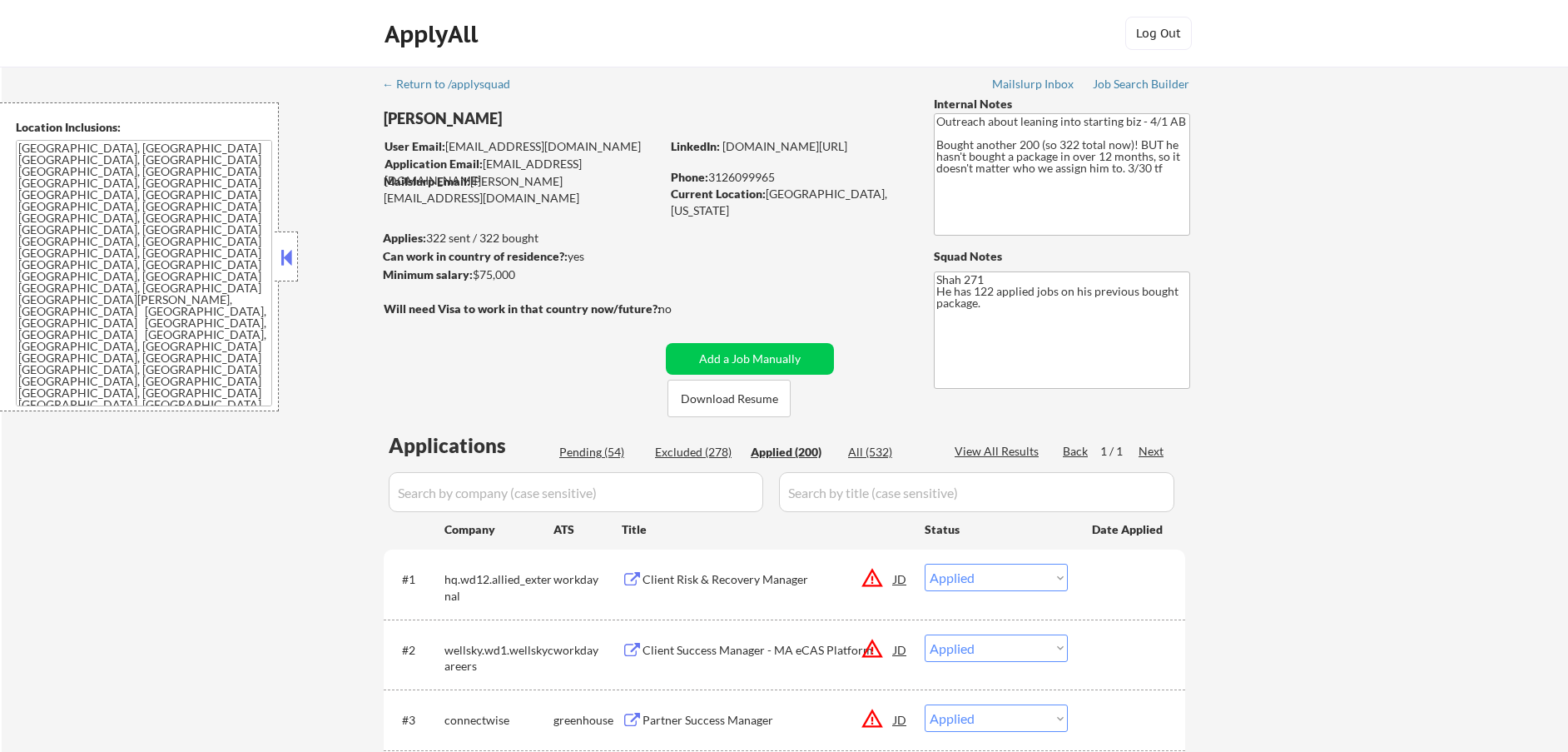
select select ""applied""
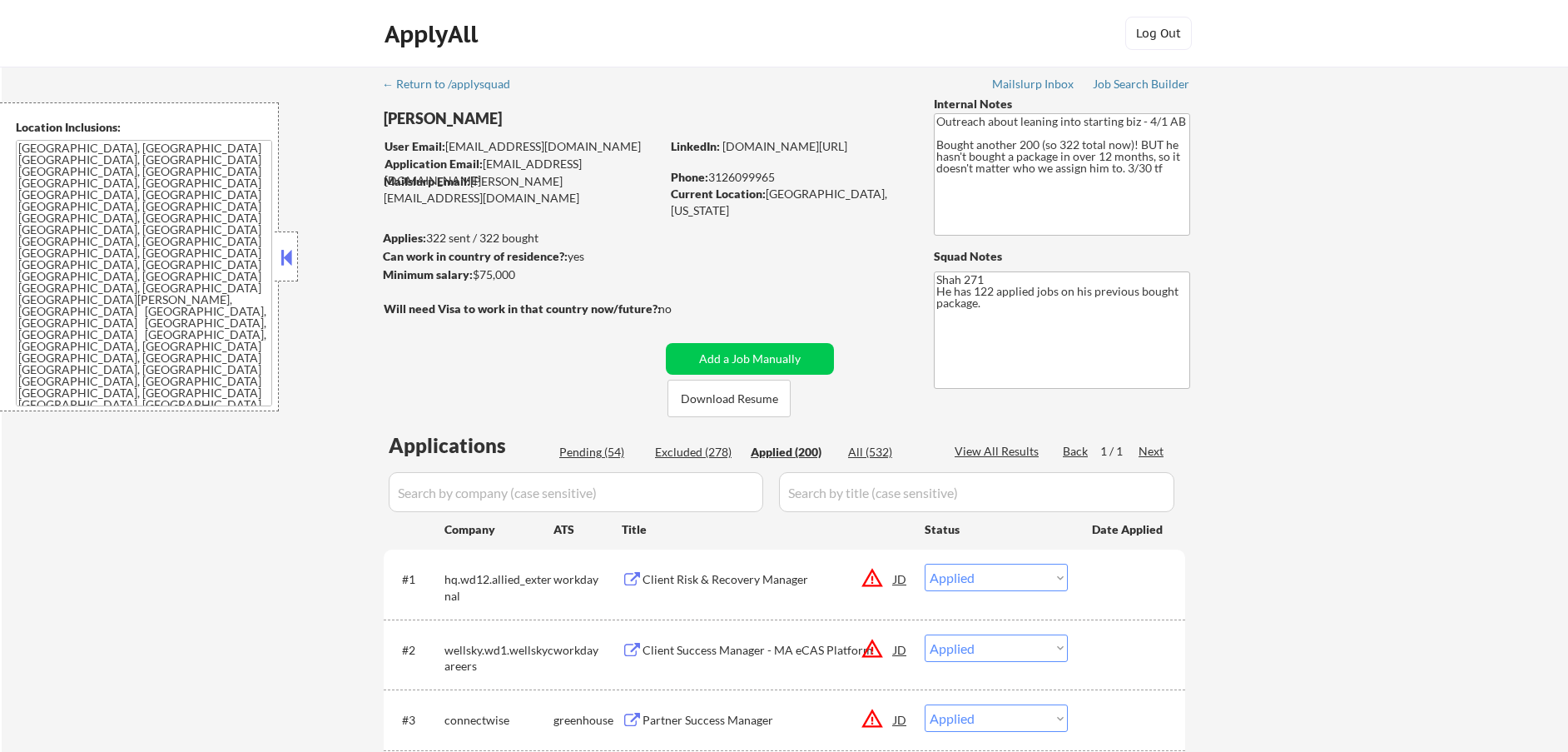
select select ""applied""
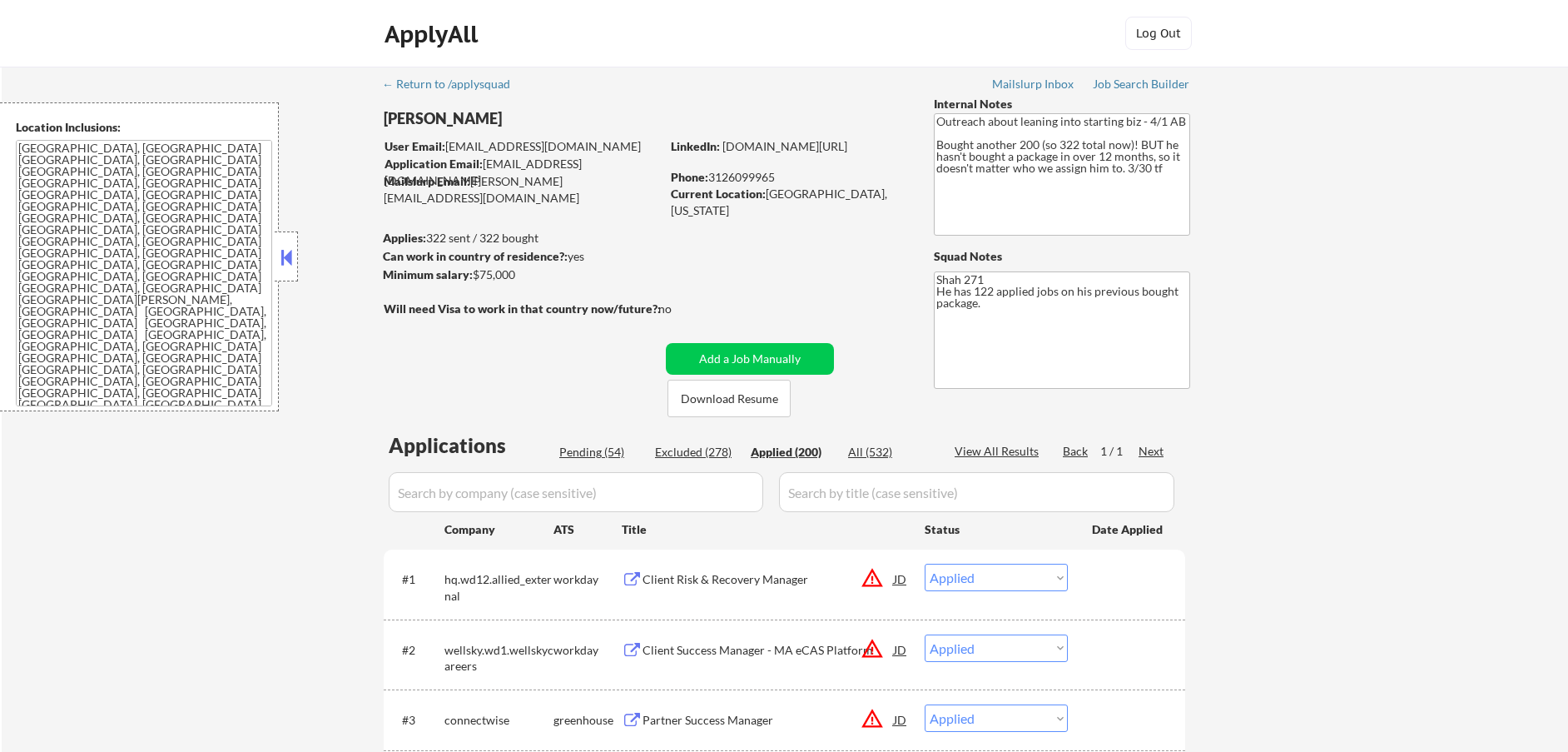
select select ""applied""
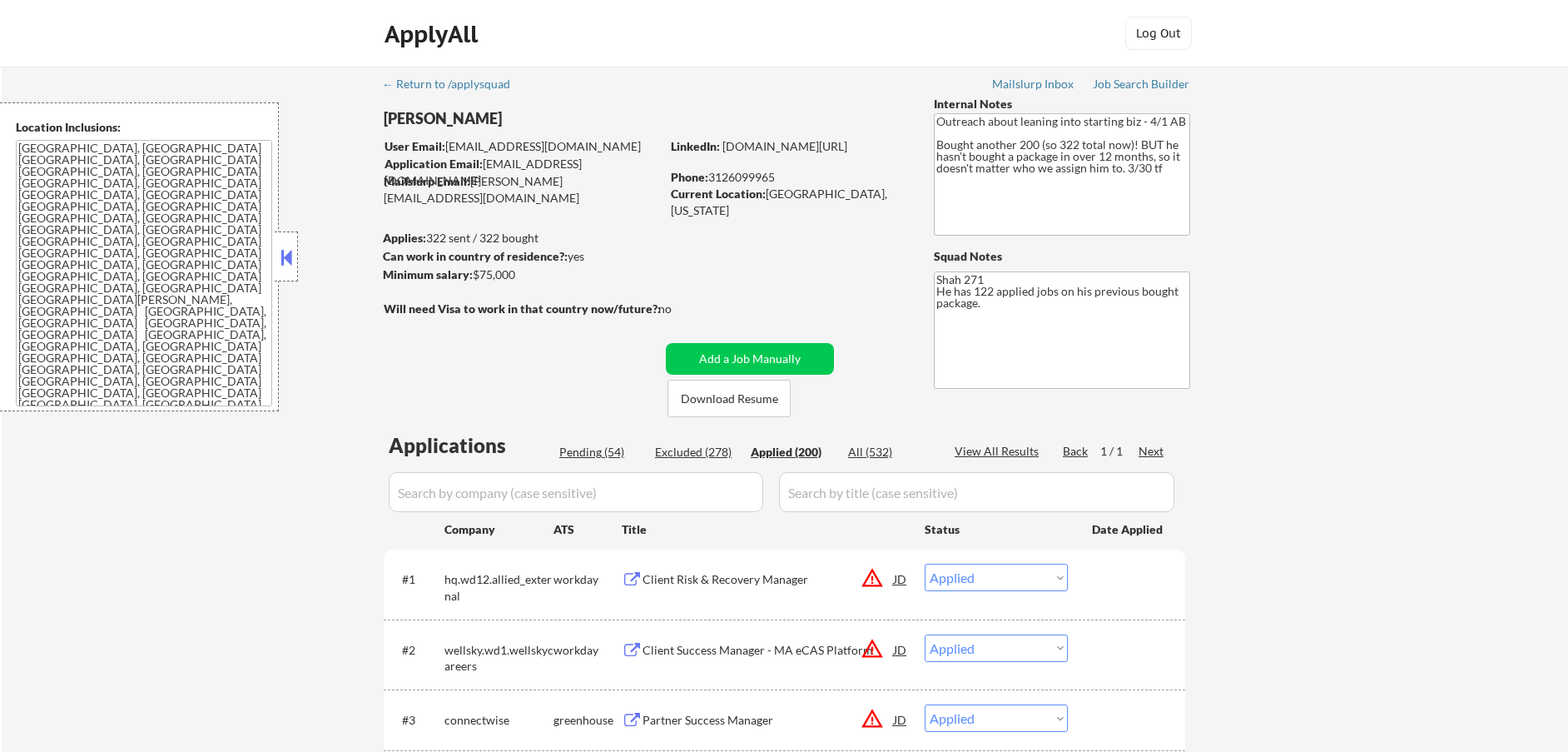
select select ""applied""
